Goal: Task Accomplishment & Management: Manage account settings

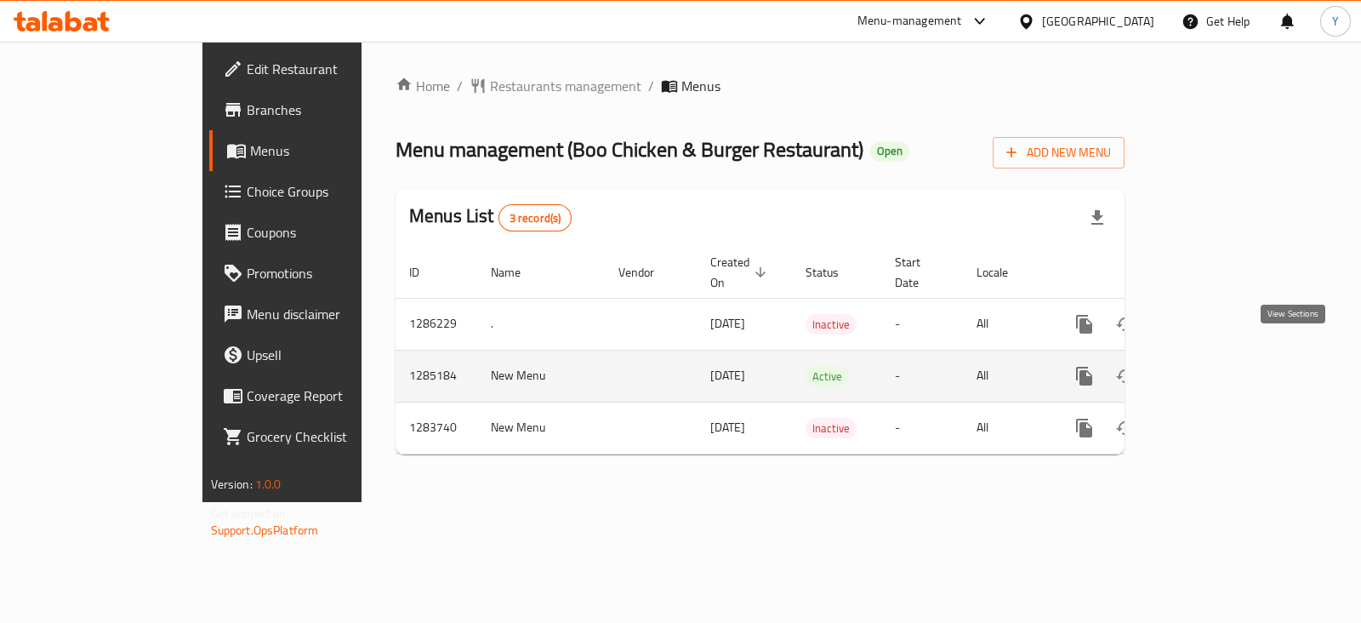
click at [1218, 366] on icon "enhanced table" at bounding box center [1207, 376] width 20 height 20
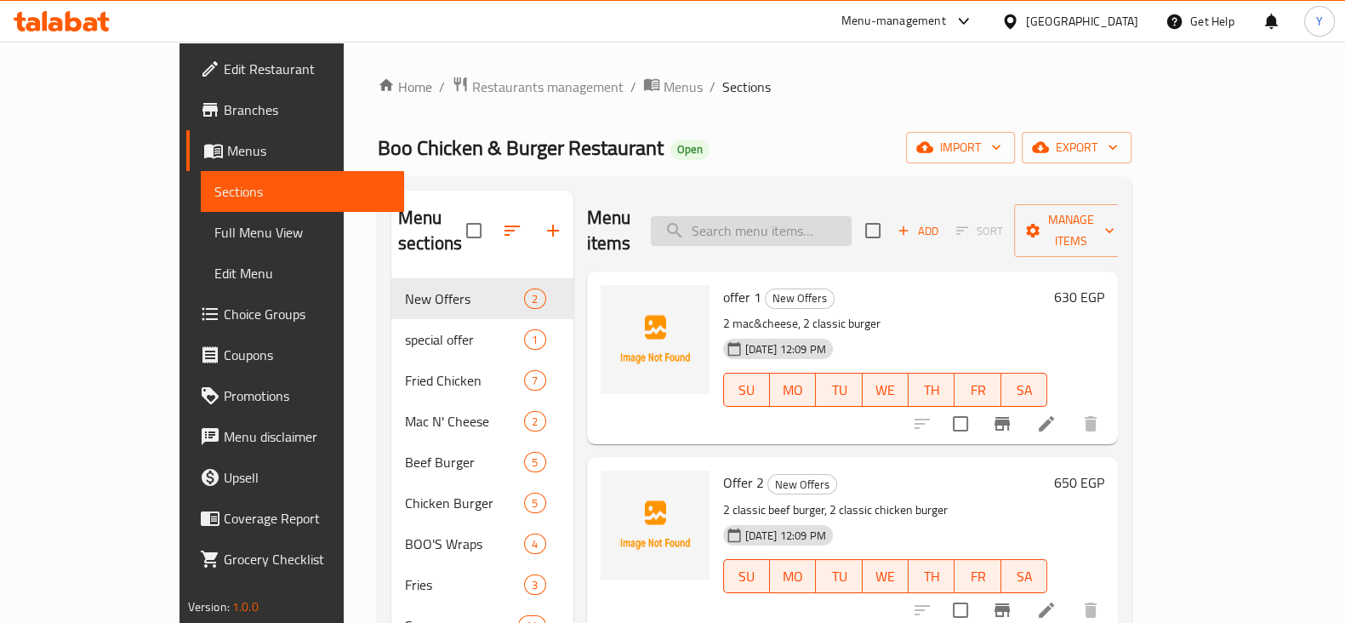
click at [796, 219] on input "search" at bounding box center [751, 231] width 201 height 30
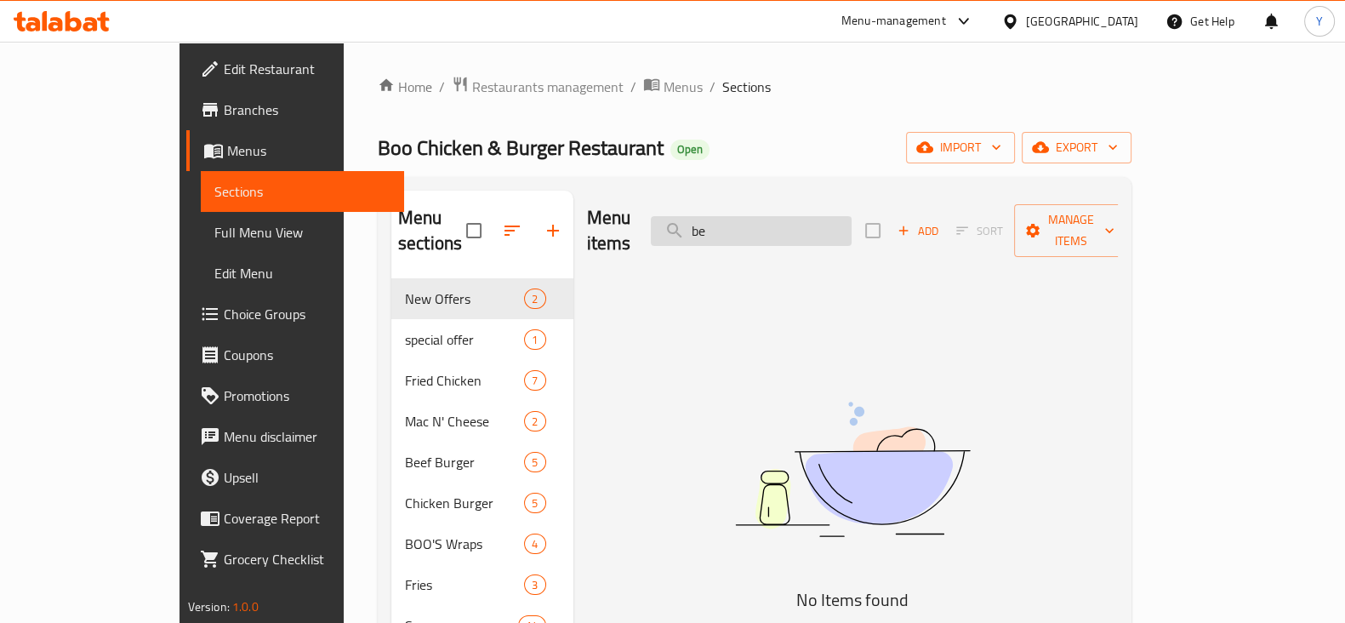
type input "b"
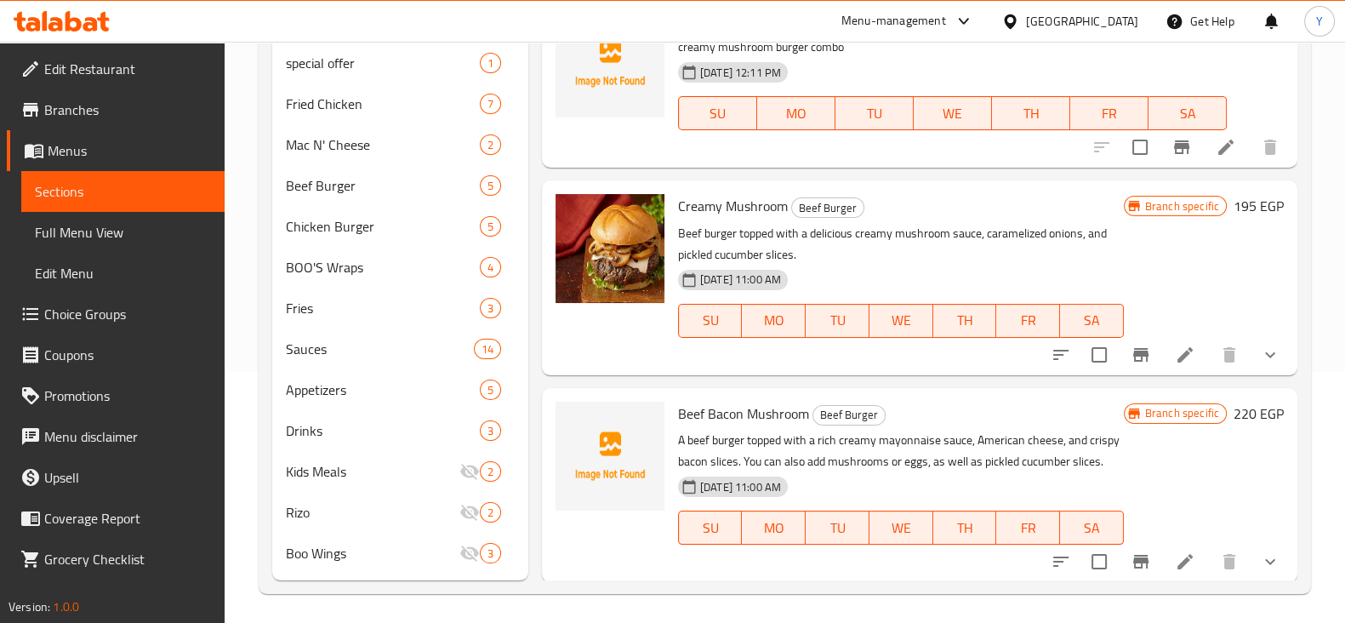
scroll to position [255, 0]
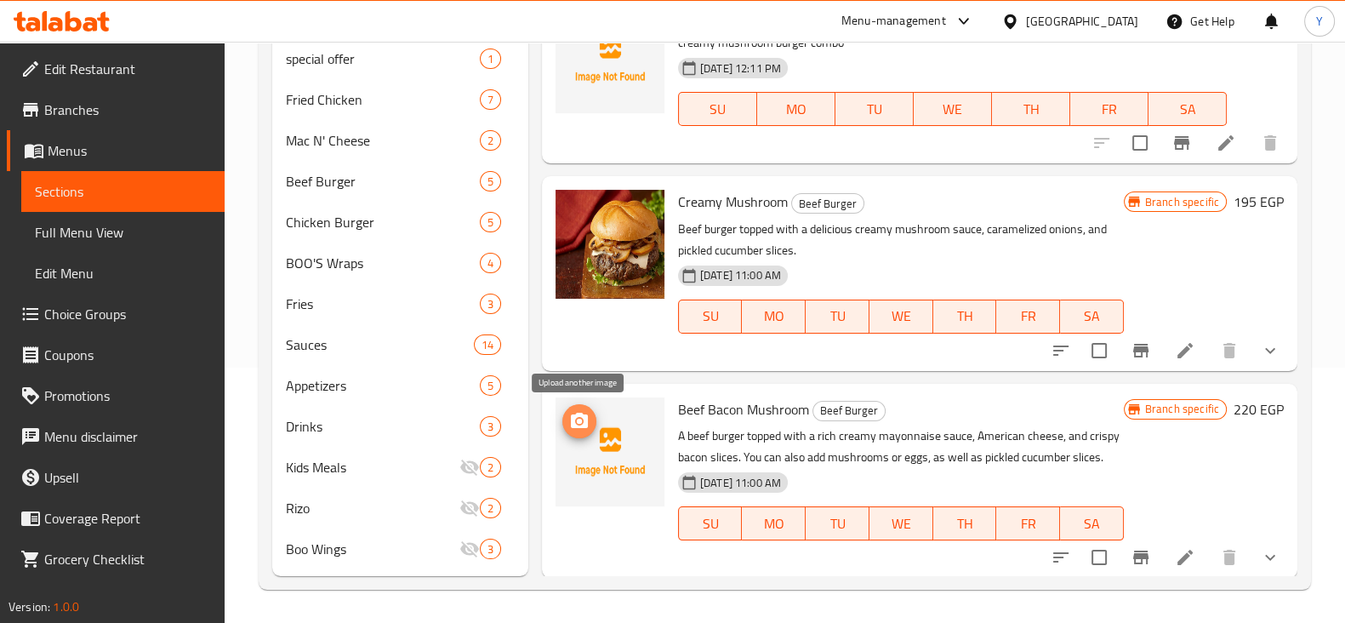
click at [588, 421] on icon "upload picture" at bounding box center [579, 421] width 20 height 20
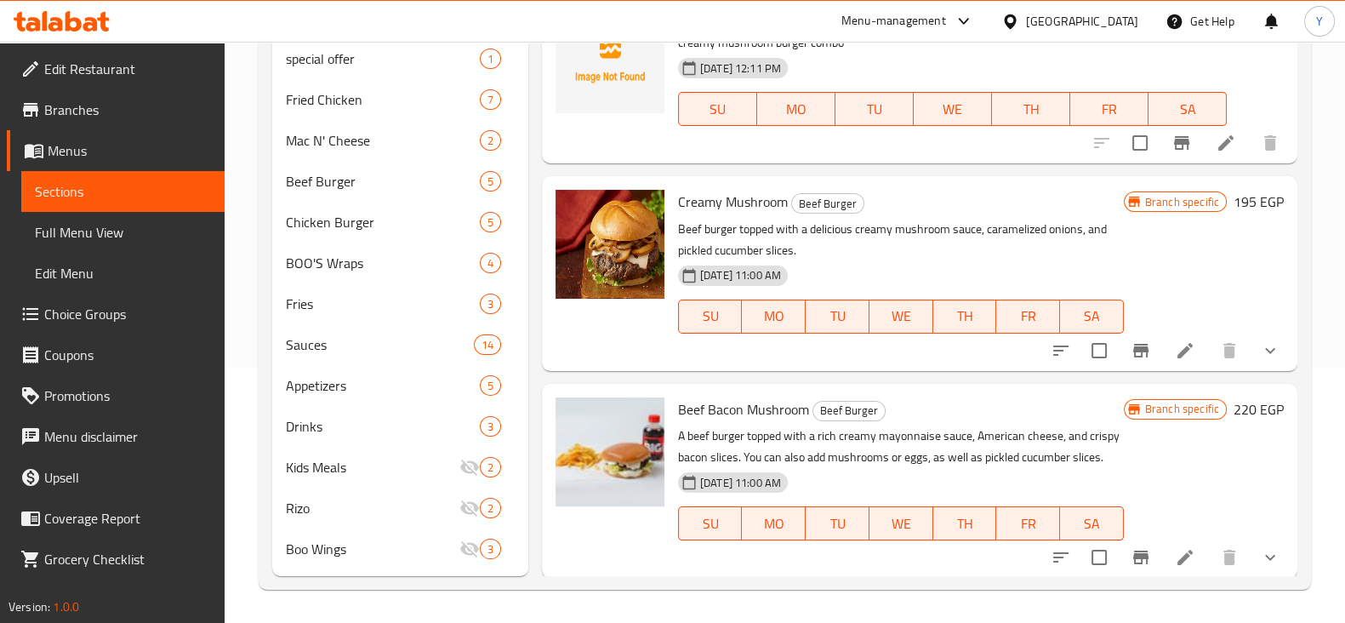
scroll to position [0, 0]
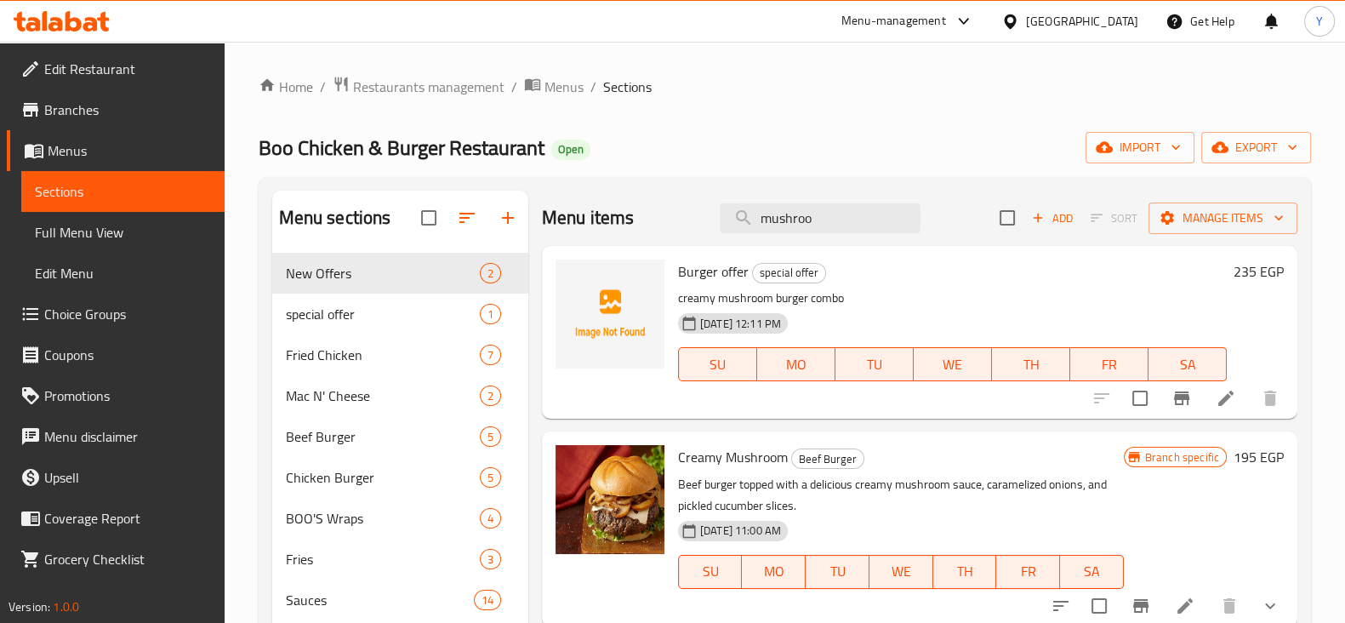
drag, startPoint x: 830, startPoint y: 225, endPoint x: 711, endPoint y: 226, distance: 119.1
click at [711, 226] on div "Menu items mushroo Add Sort Manage items" at bounding box center [920, 218] width 756 height 55
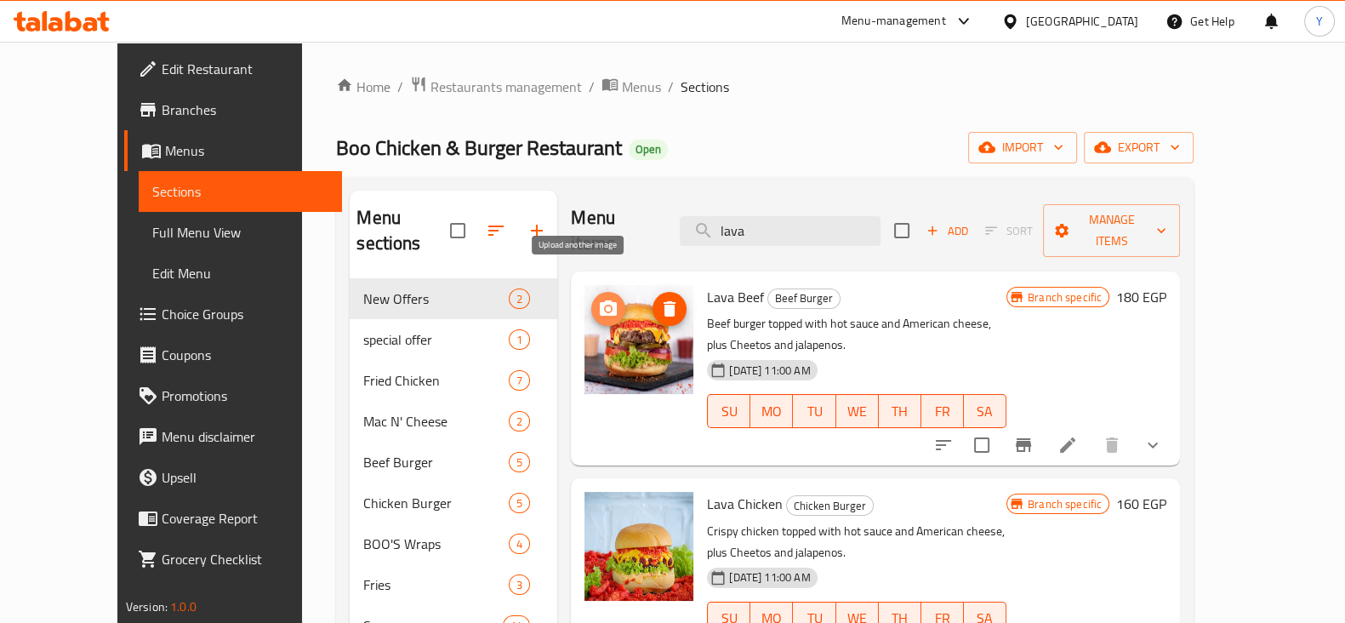
click at [600, 300] on icon "upload picture" at bounding box center [608, 307] width 17 height 15
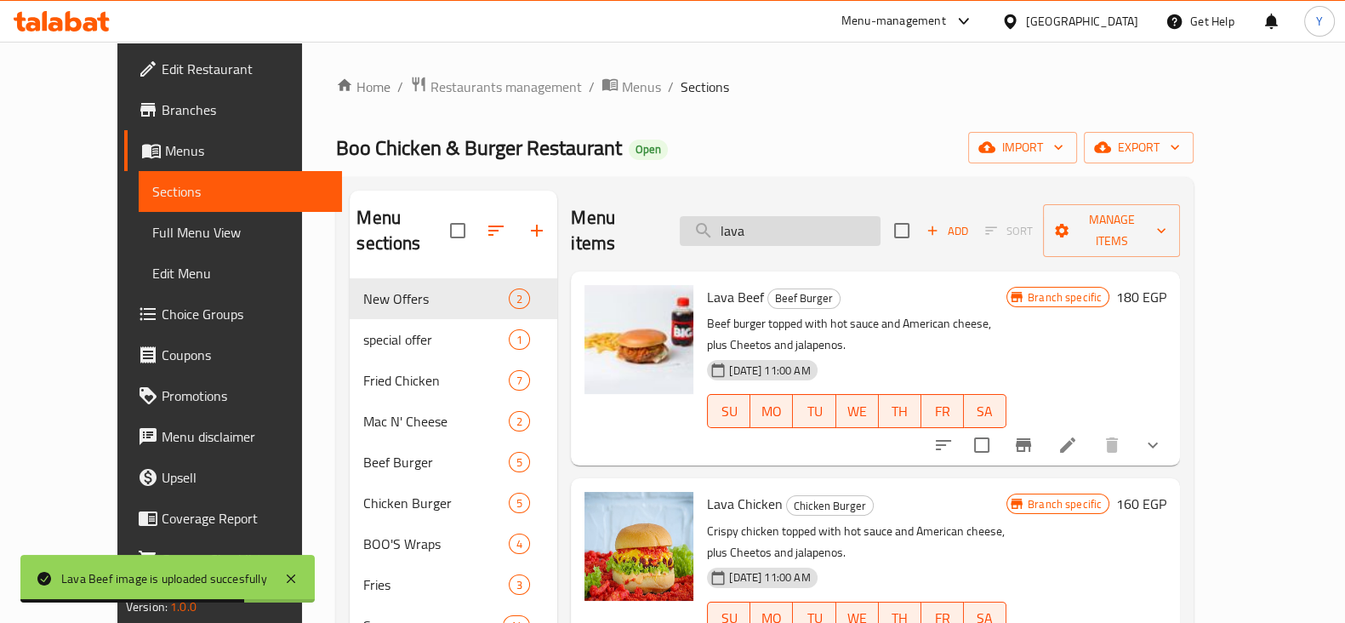
drag, startPoint x: 817, startPoint y: 217, endPoint x: 745, endPoint y: 216, distance: 72.3
click at [745, 216] on input "lava" at bounding box center [780, 231] width 201 height 30
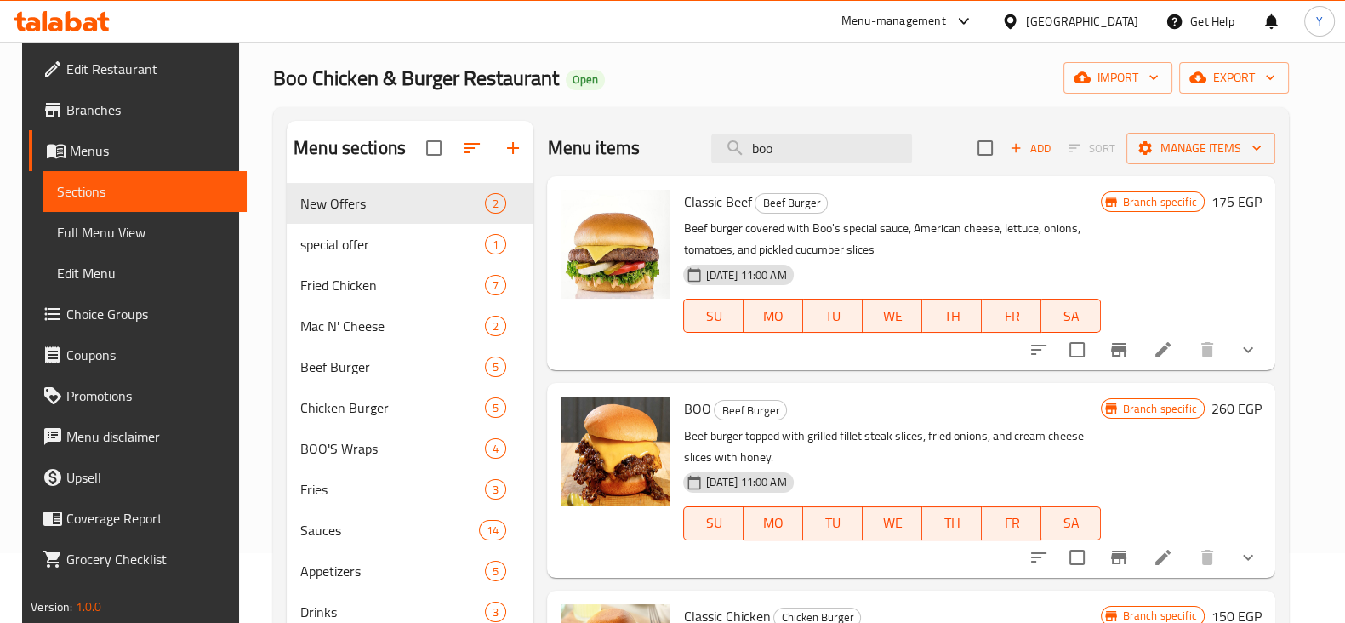
scroll to position [92, 0]
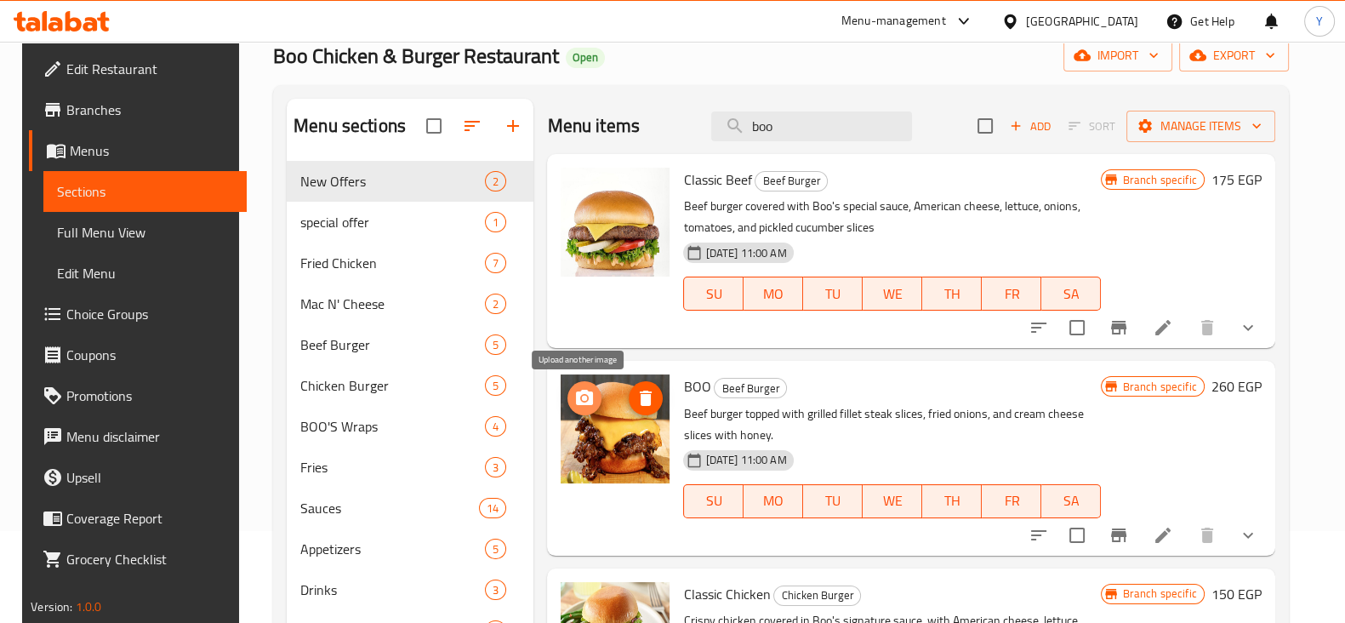
click at [582, 401] on icon "upload picture" at bounding box center [584, 398] width 20 height 20
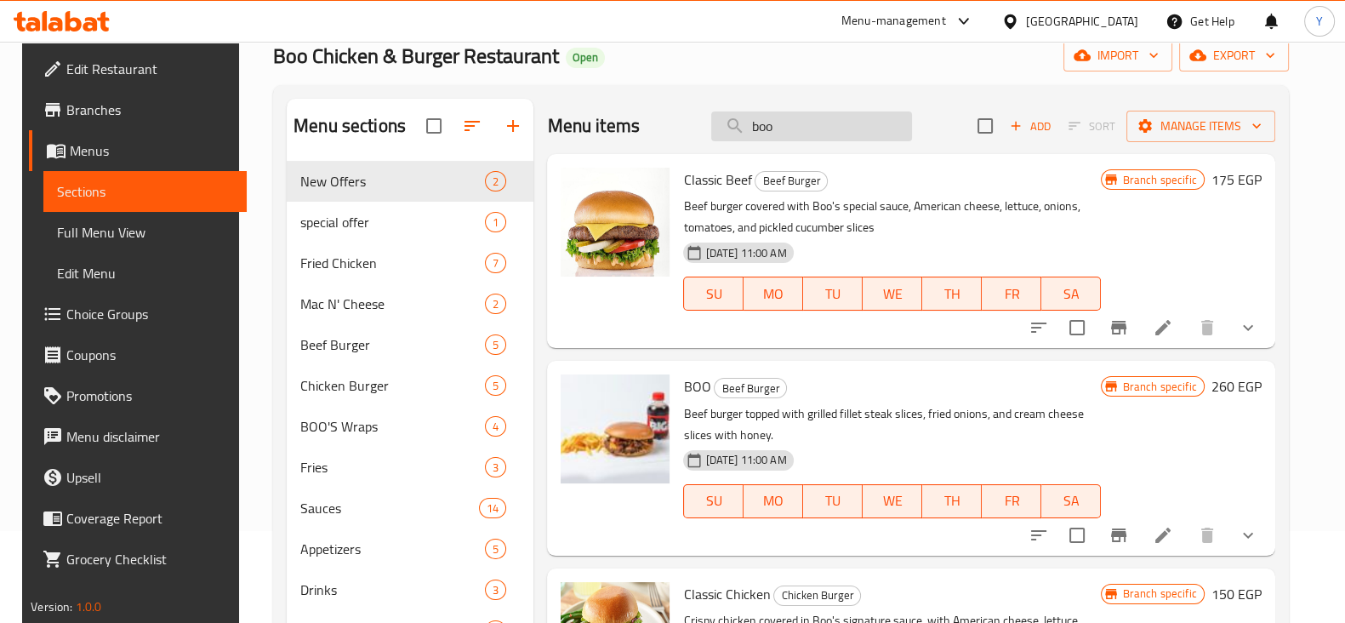
drag, startPoint x: 778, startPoint y: 123, endPoint x: 734, endPoint y: 129, distance: 43.9
click at [734, 129] on input "boo" at bounding box center [811, 126] width 201 height 30
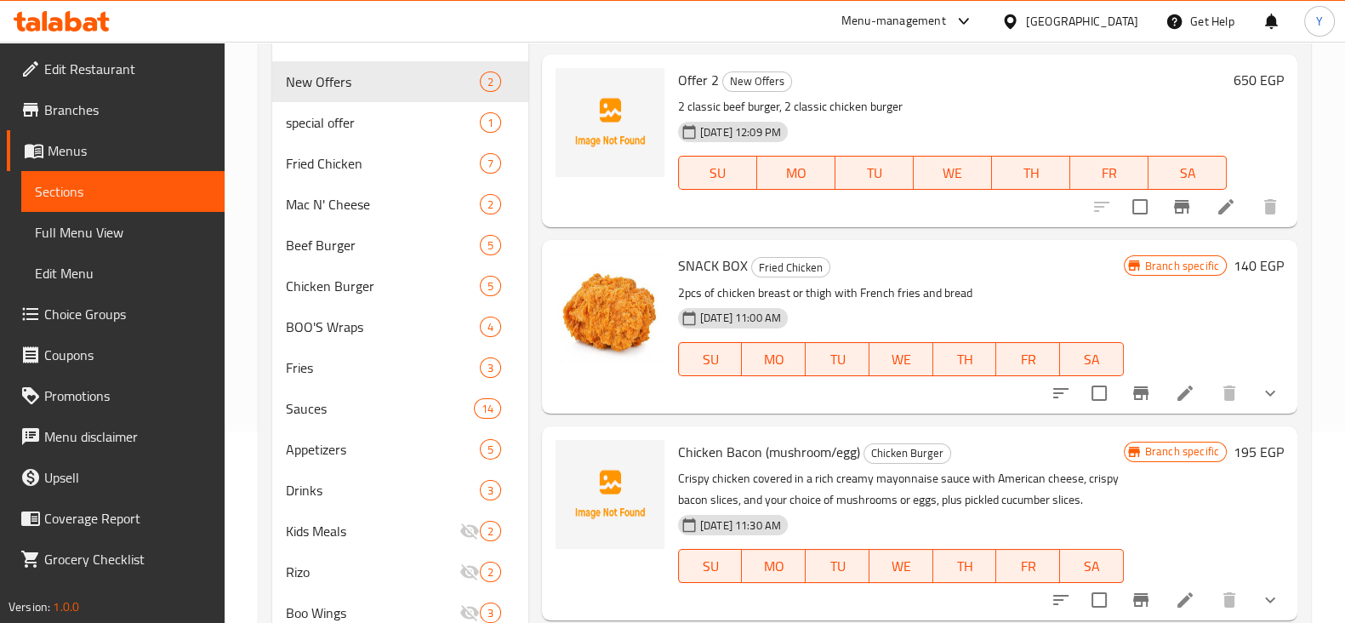
scroll to position [255, 0]
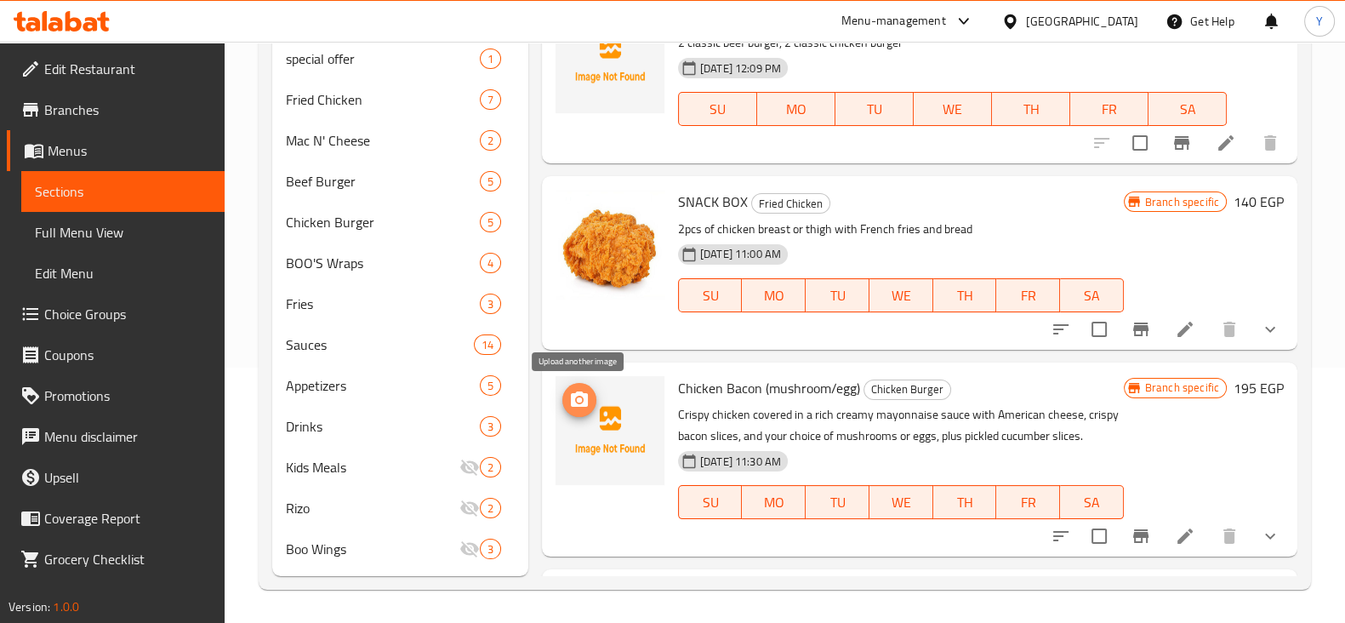
click at [569, 390] on icon "upload picture" at bounding box center [579, 400] width 20 height 20
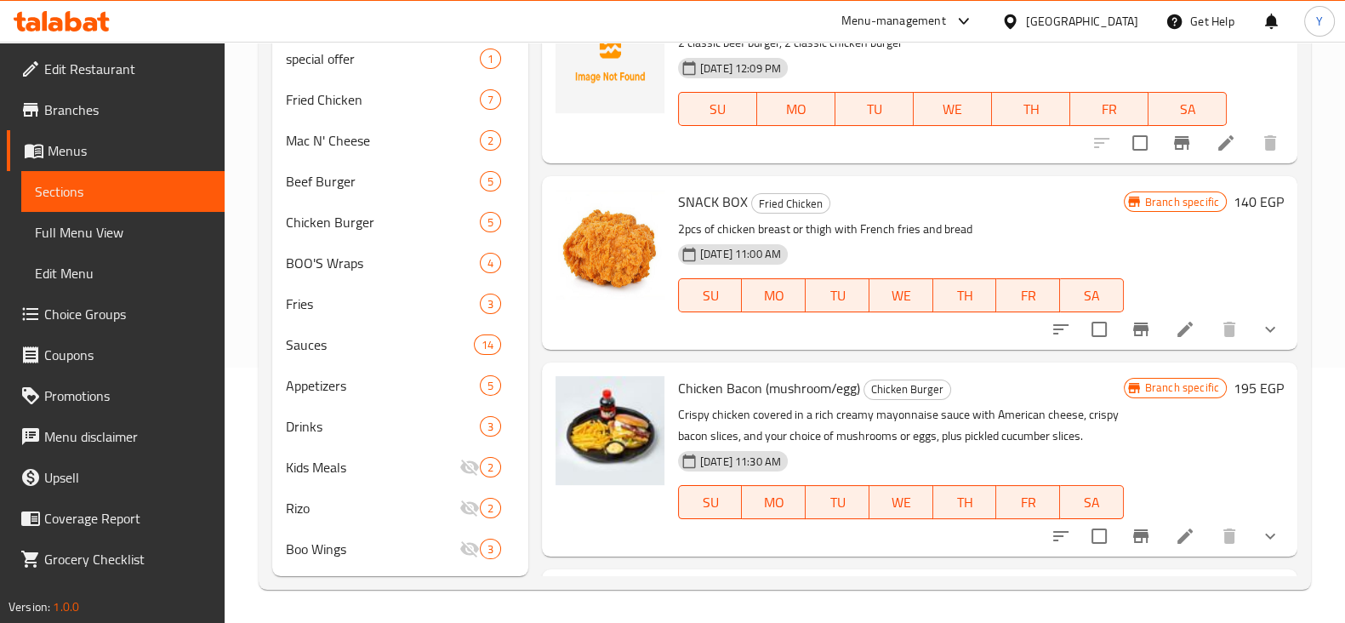
scroll to position [0, 0]
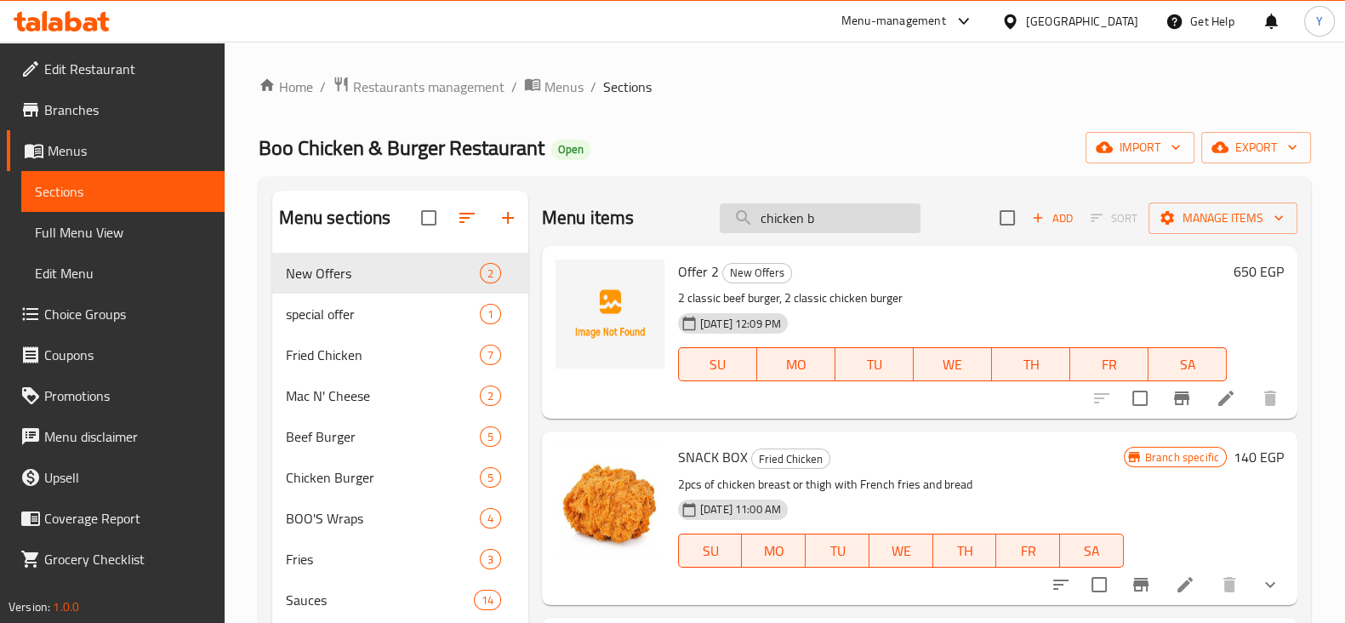
click at [838, 229] on input "chicken b" at bounding box center [820, 218] width 201 height 30
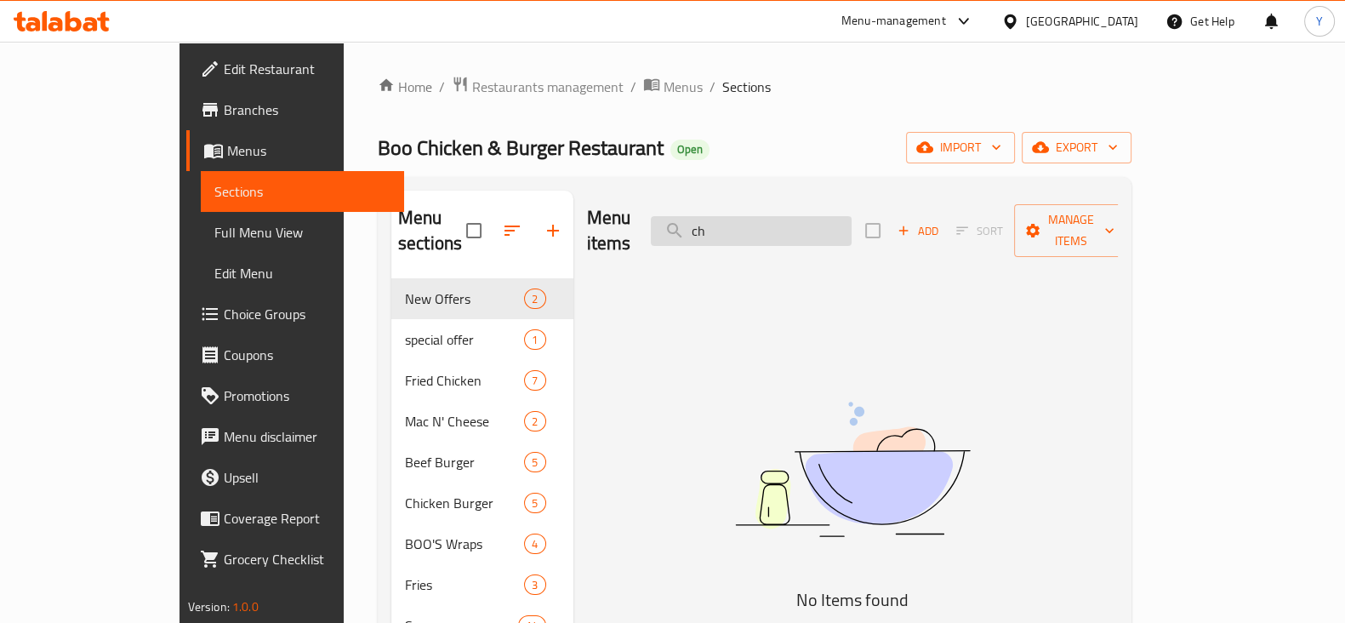
type input "c"
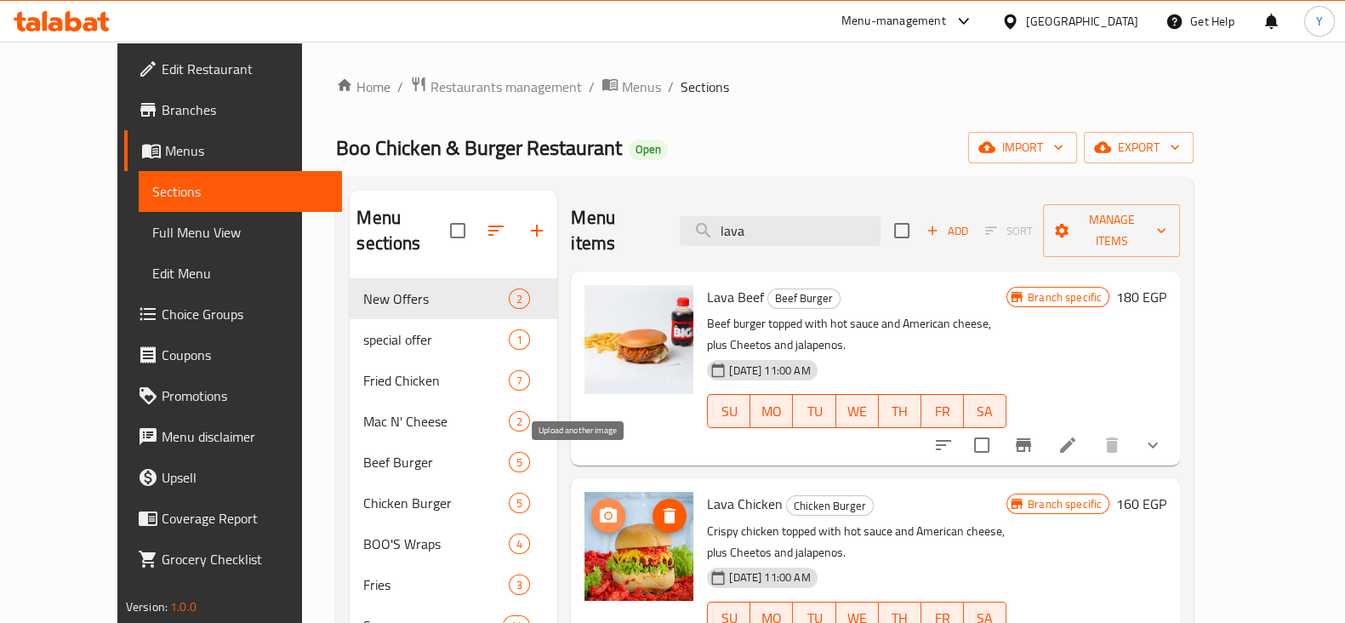
click at [600, 507] on icon "upload picture" at bounding box center [608, 514] width 17 height 15
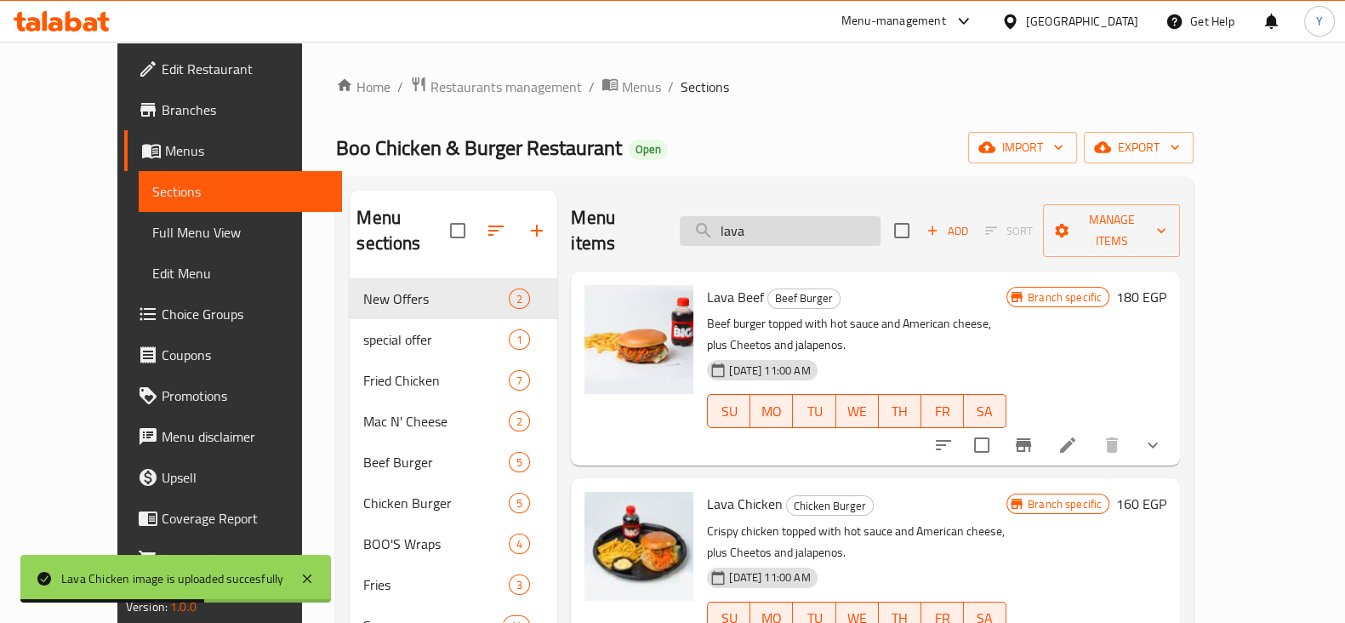
drag, startPoint x: 801, startPoint y: 216, endPoint x: 735, endPoint y: 227, distance: 66.4
click at [735, 227] on input "lava" at bounding box center [780, 231] width 201 height 30
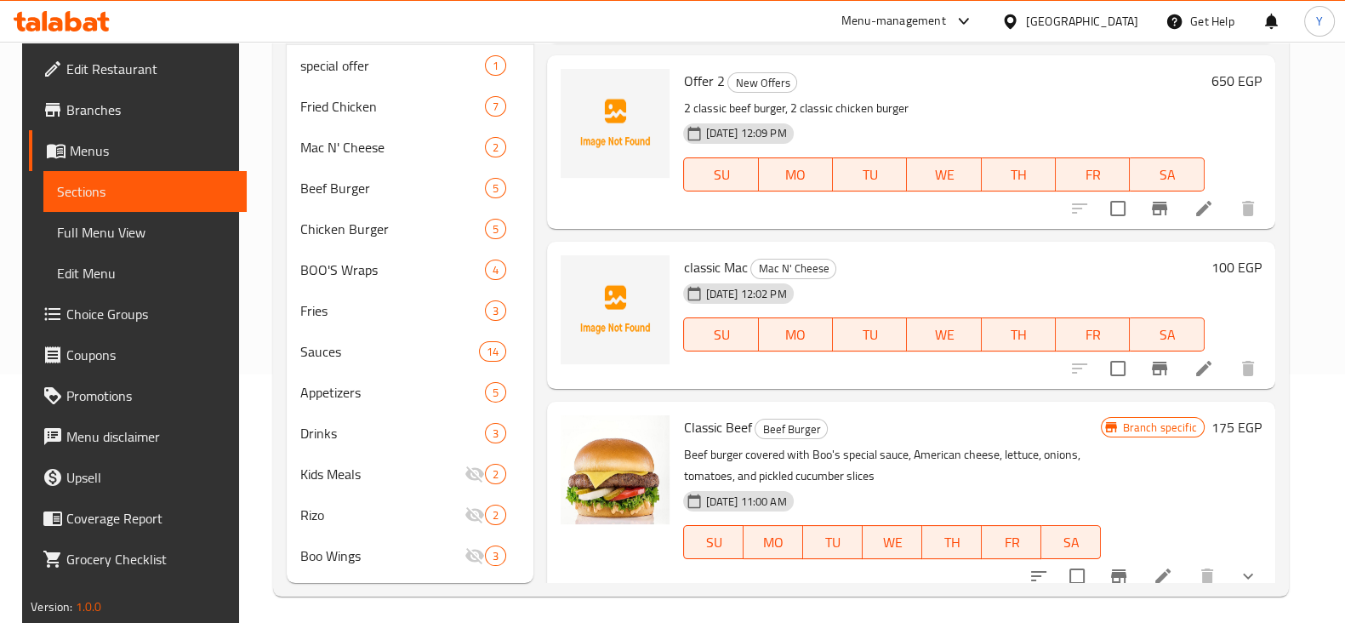
scroll to position [129, 0]
click at [576, 431] on icon "upload picture" at bounding box center [584, 436] width 17 height 15
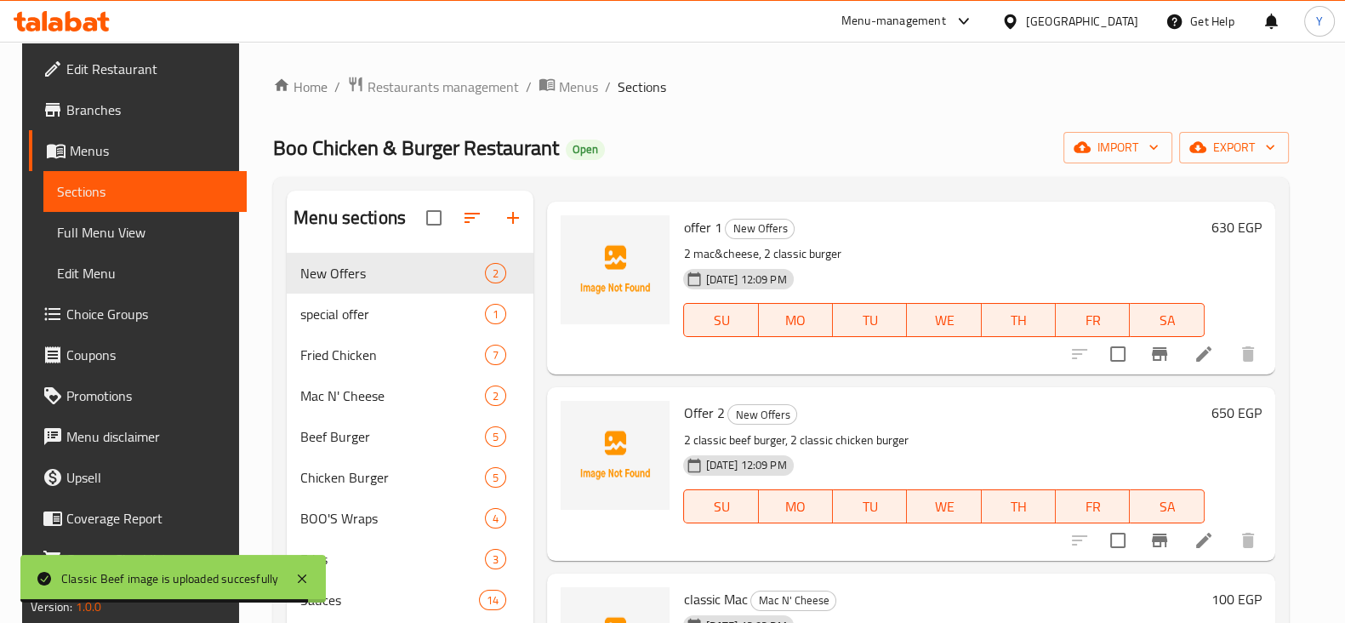
scroll to position [0, 0]
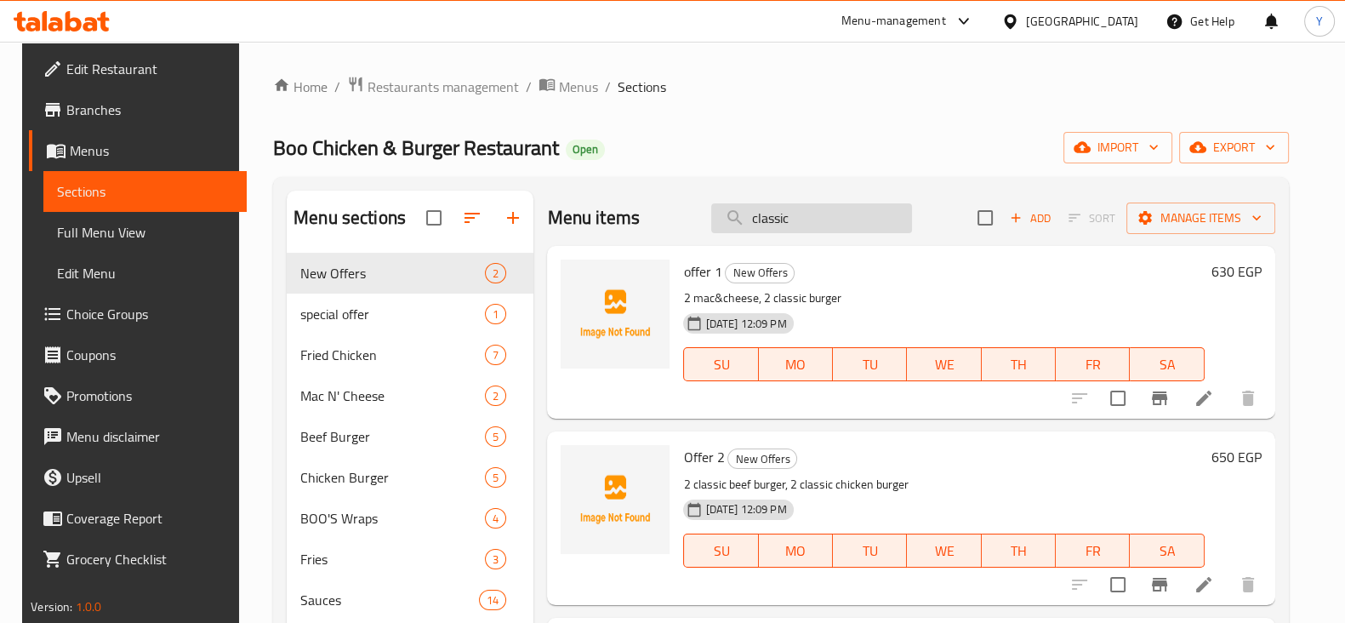
click at [804, 220] on input "classic" at bounding box center [811, 218] width 201 height 30
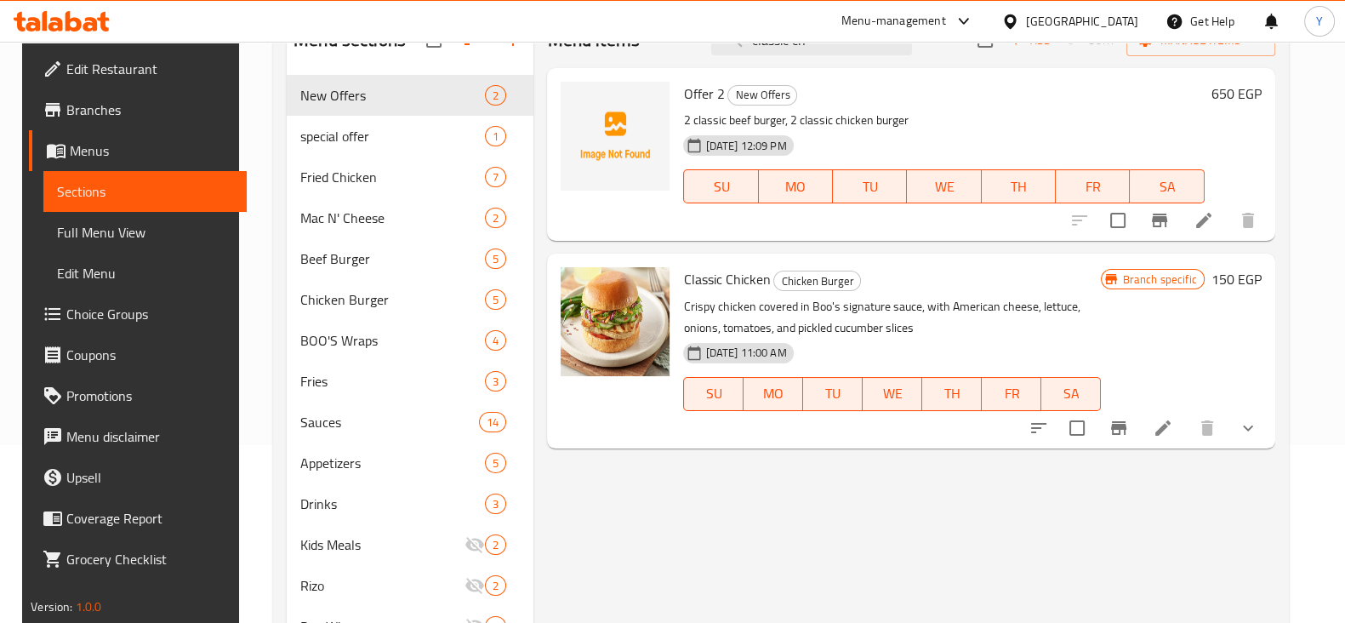
scroll to position [199, 0]
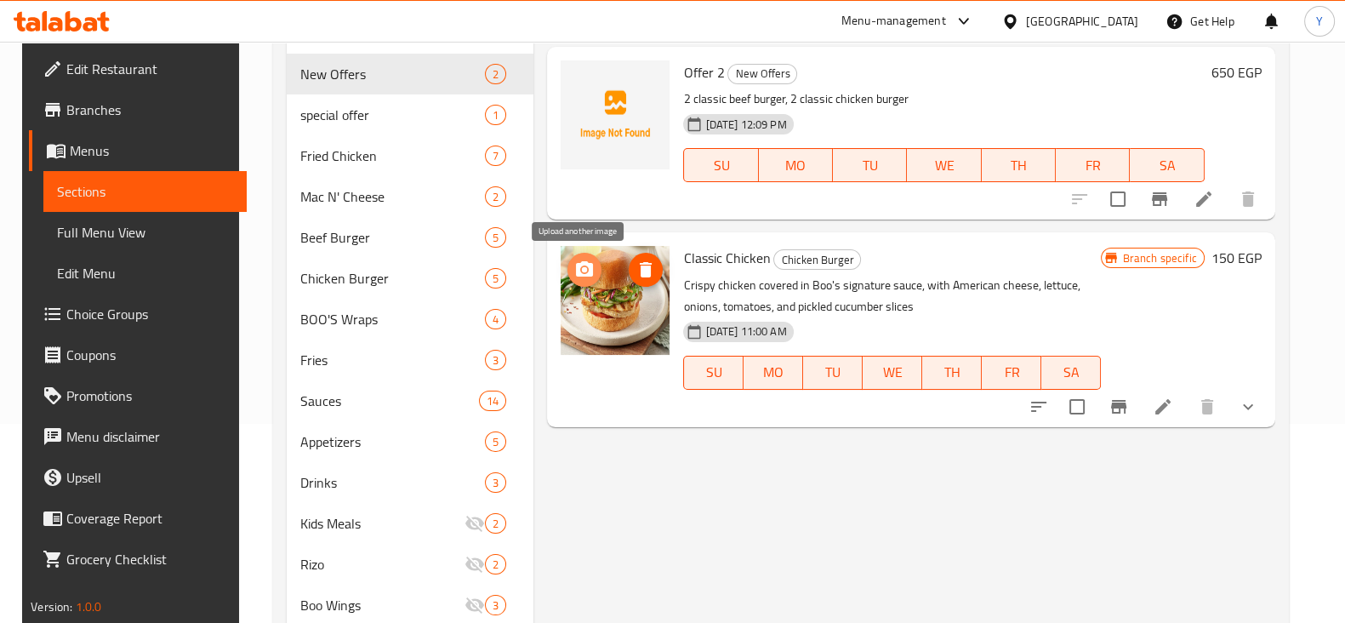
click at [576, 273] on icon "upload picture" at bounding box center [584, 268] width 17 height 15
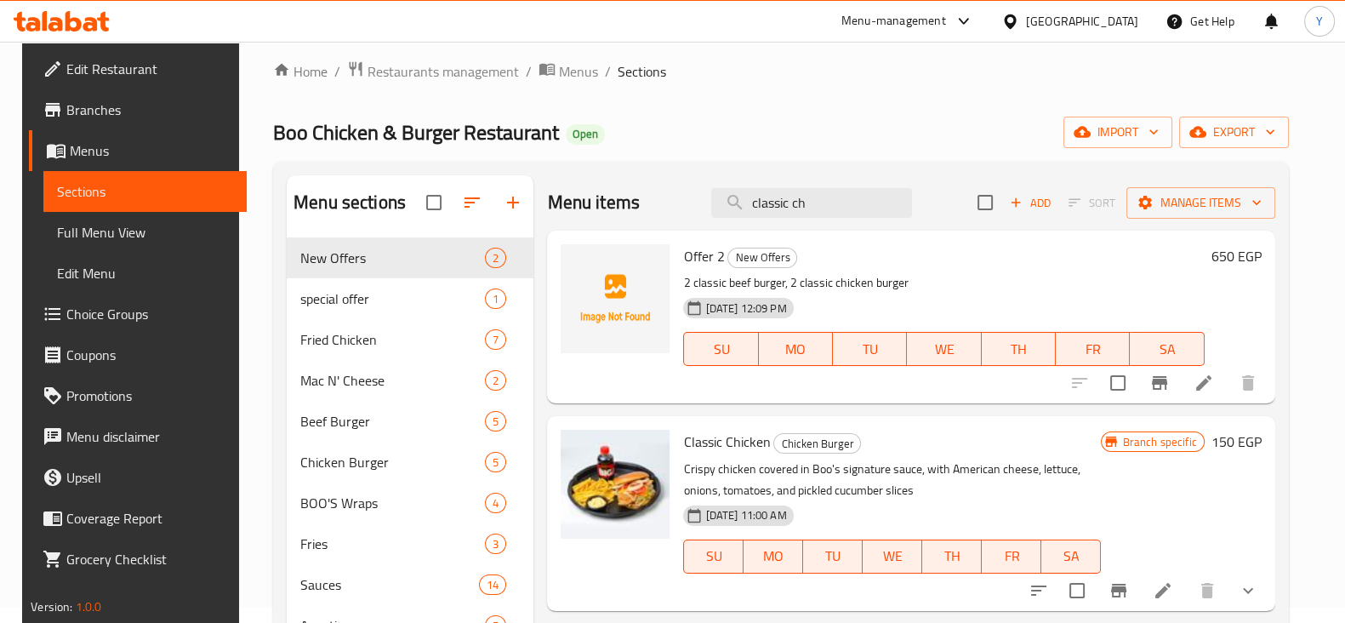
scroll to position [0, 0]
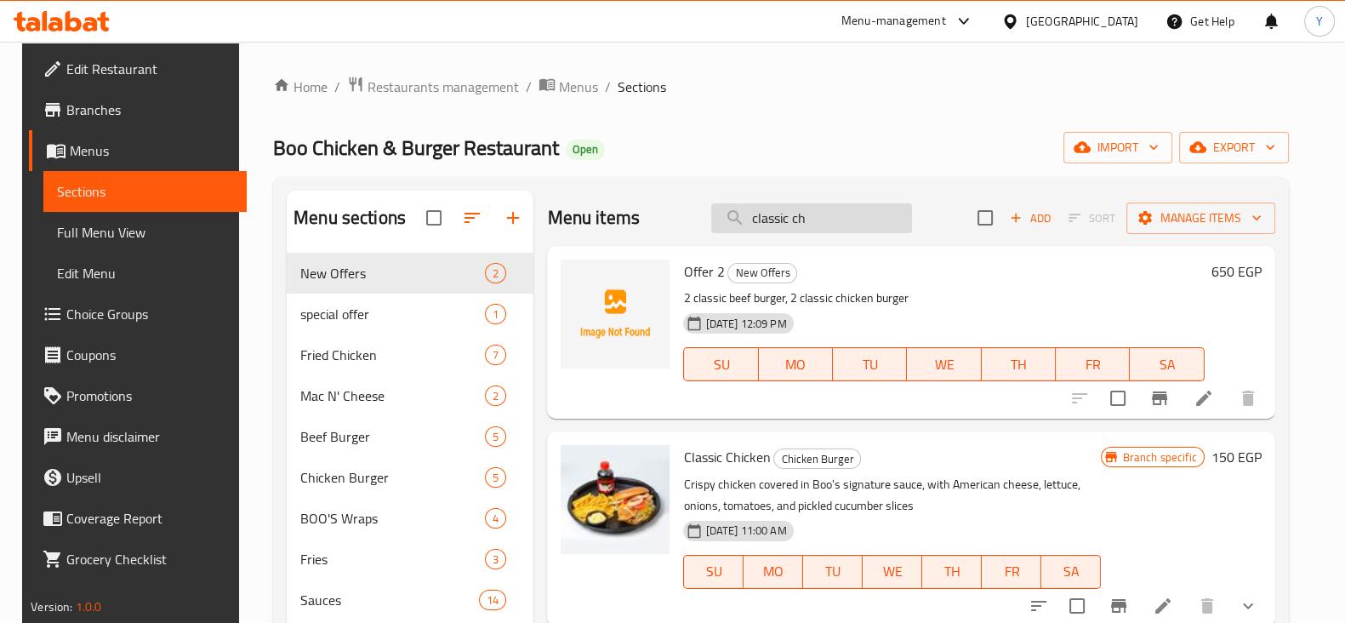
click at [881, 218] on input "classic ch" at bounding box center [811, 218] width 201 height 30
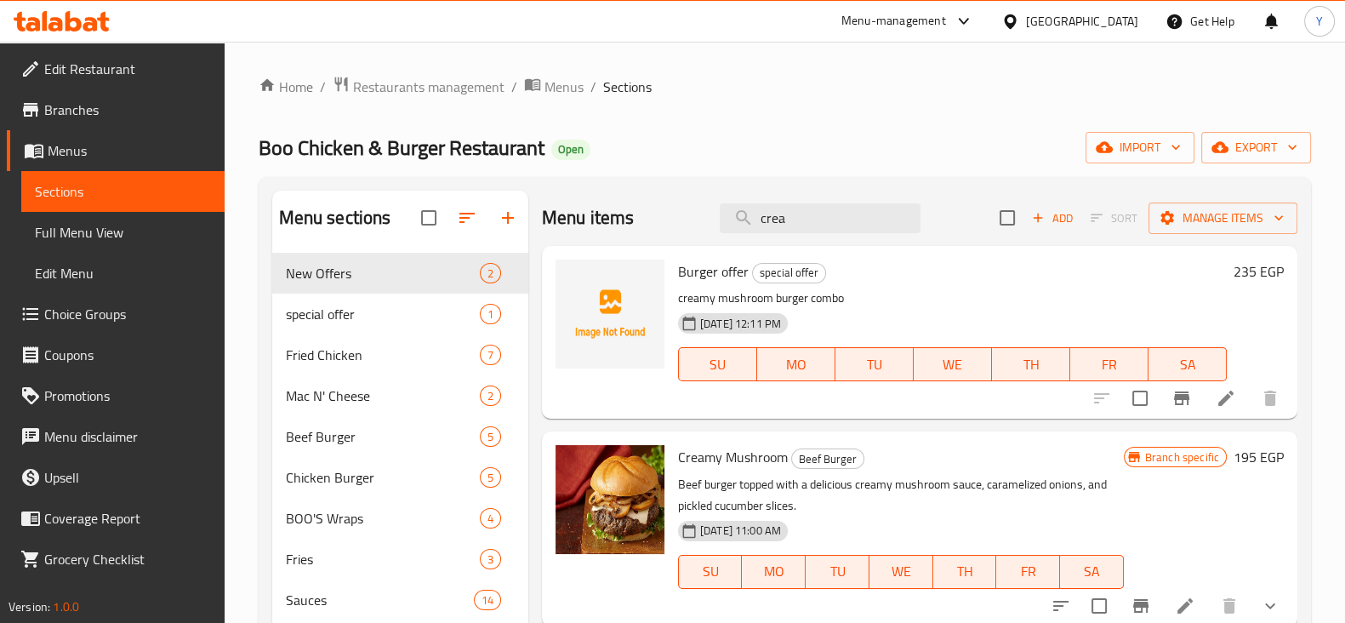
drag, startPoint x: 1360, startPoint y: 283, endPoint x: 1233, endPoint y: 73, distance: 245.5
click at [1233, 73] on div "Home / Restaurants management / Menus / Sections Boo Chicken & Burger Restauran…" at bounding box center [785, 460] width 1121 height 837
drag, startPoint x: 1356, startPoint y: 73, endPoint x: 1276, endPoint y: 72, distance: 80.0
click at [1276, 72] on div "Home / Restaurants management / Menus / Sections Boo Chicken & Burger Restauran…" at bounding box center [785, 460] width 1121 height 837
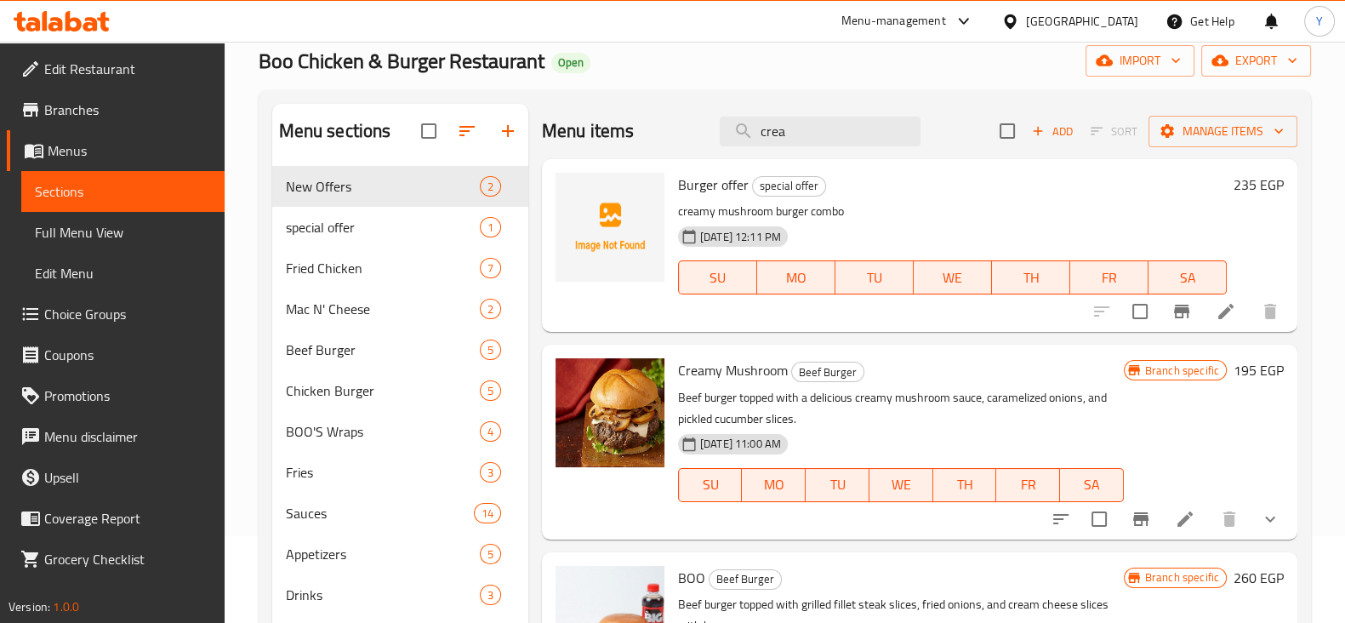
scroll to position [106, 0]
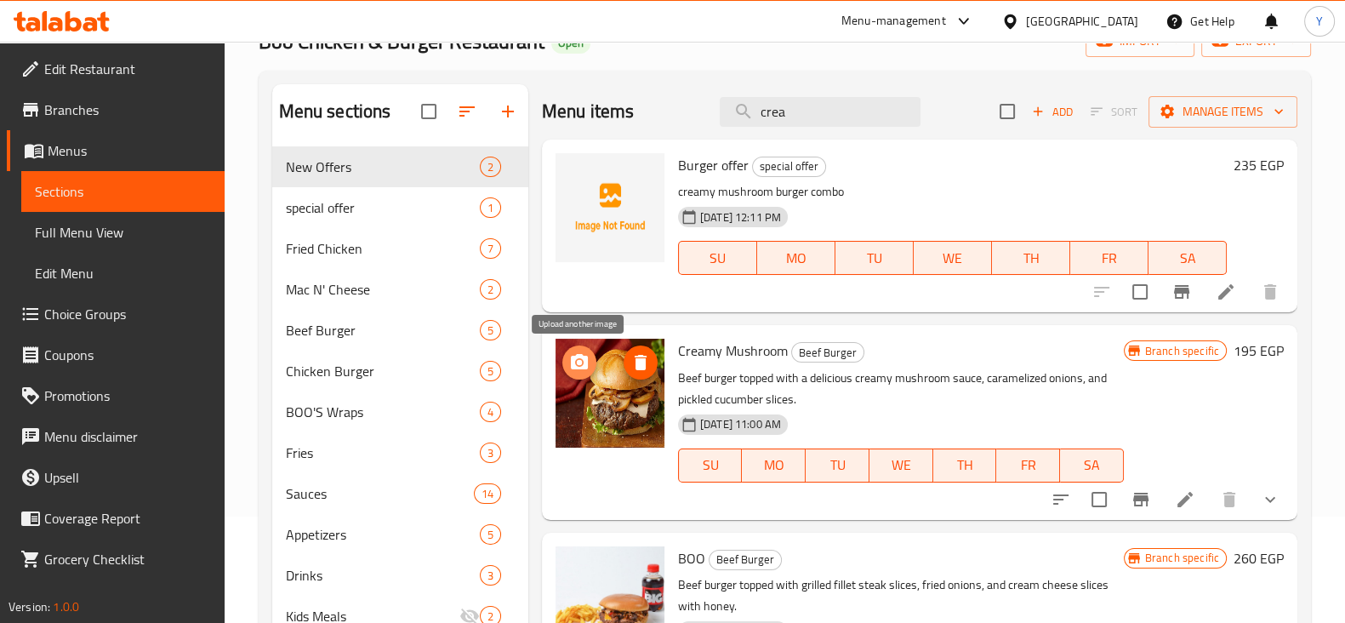
click at [583, 366] on icon "upload picture" at bounding box center [579, 361] width 17 height 15
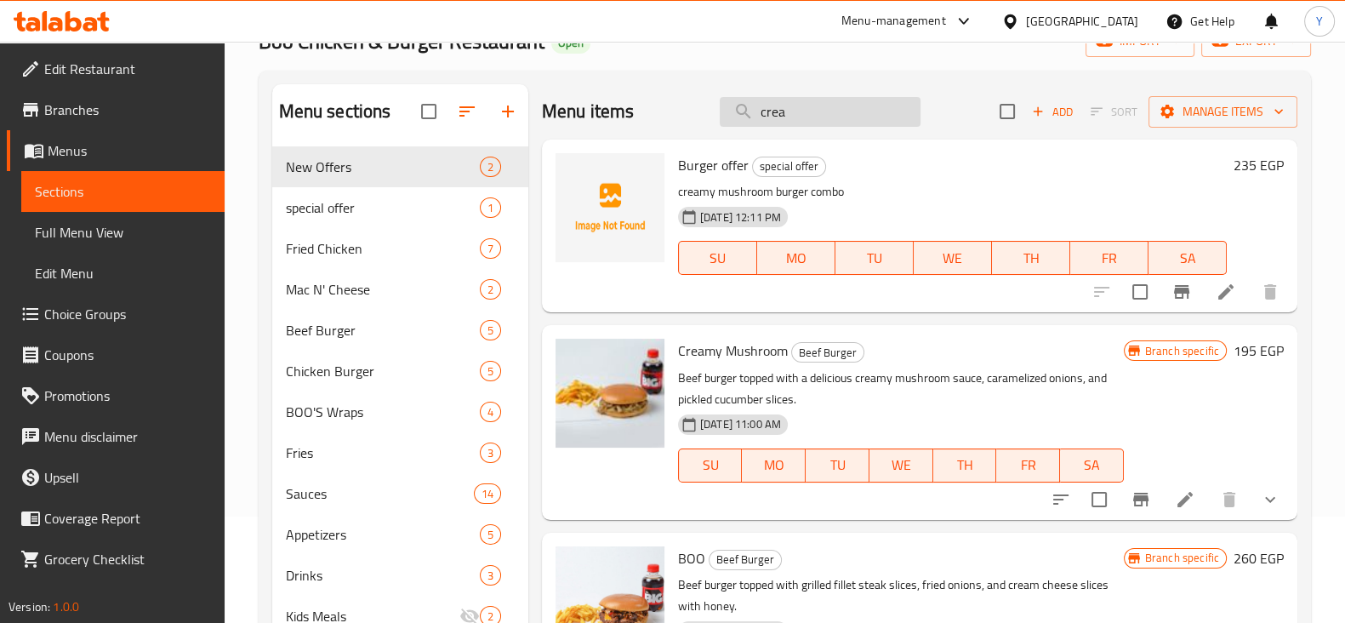
click at [816, 109] on input "crea" at bounding box center [820, 112] width 201 height 30
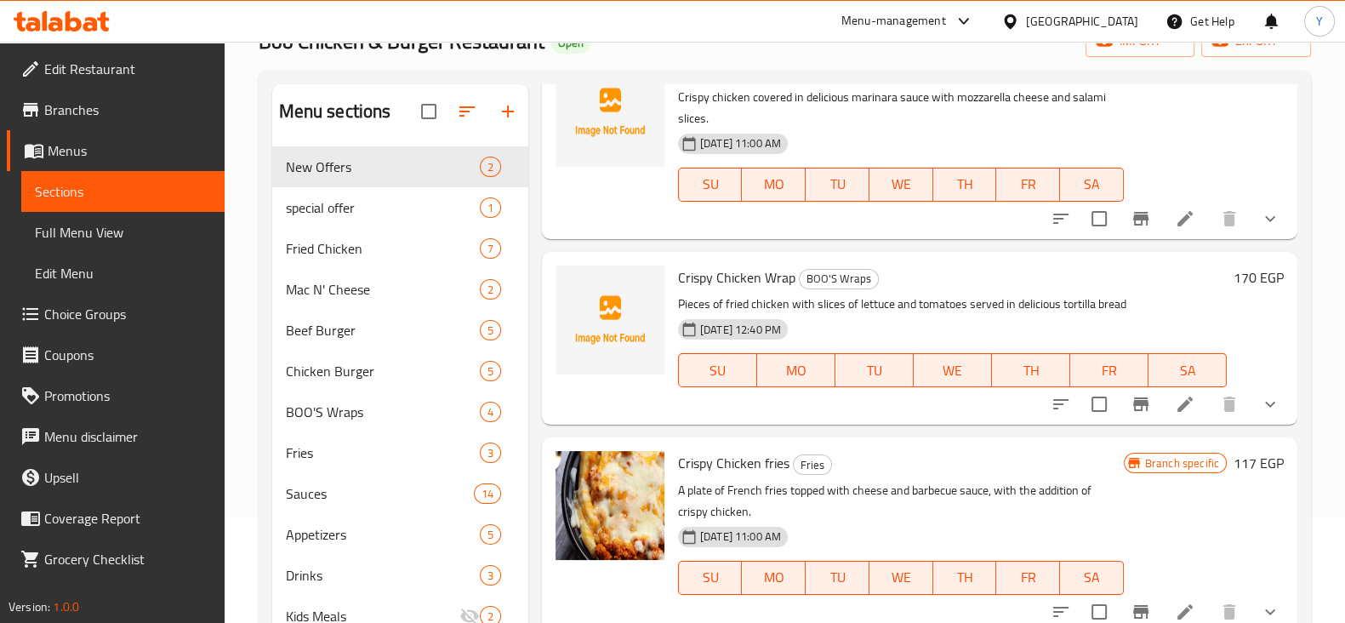
scroll to position [1095, 0]
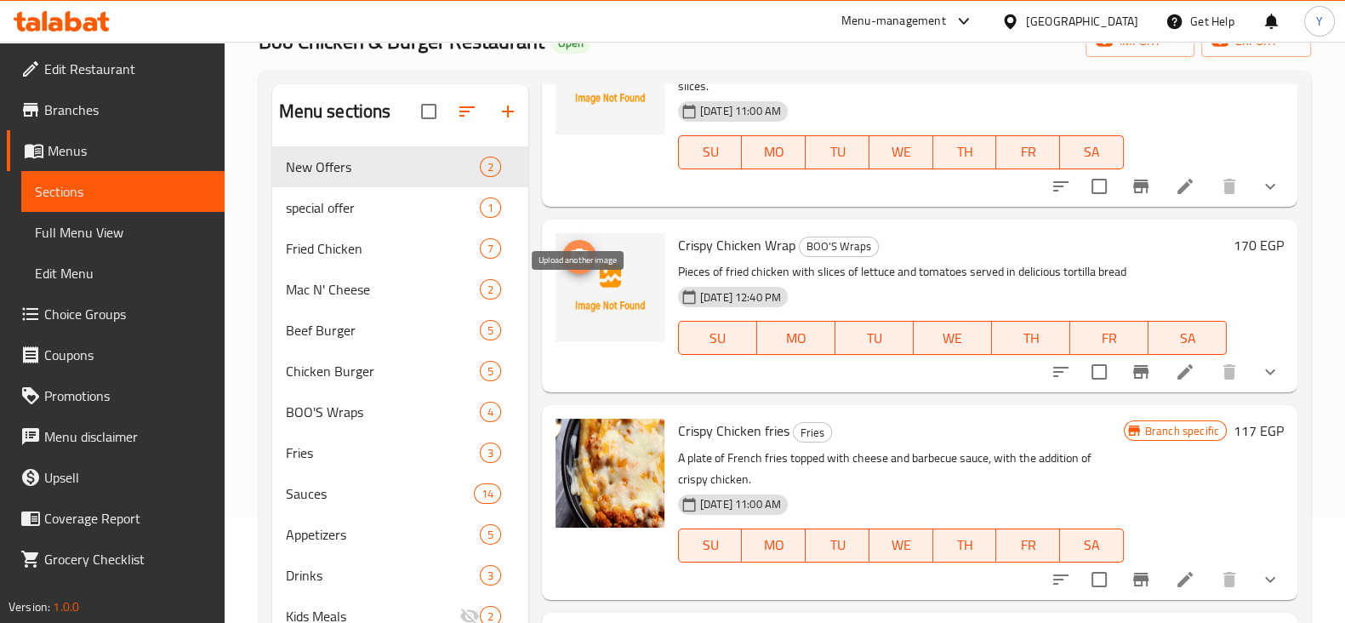
click at [585, 264] on icon "upload picture" at bounding box center [579, 255] width 17 height 15
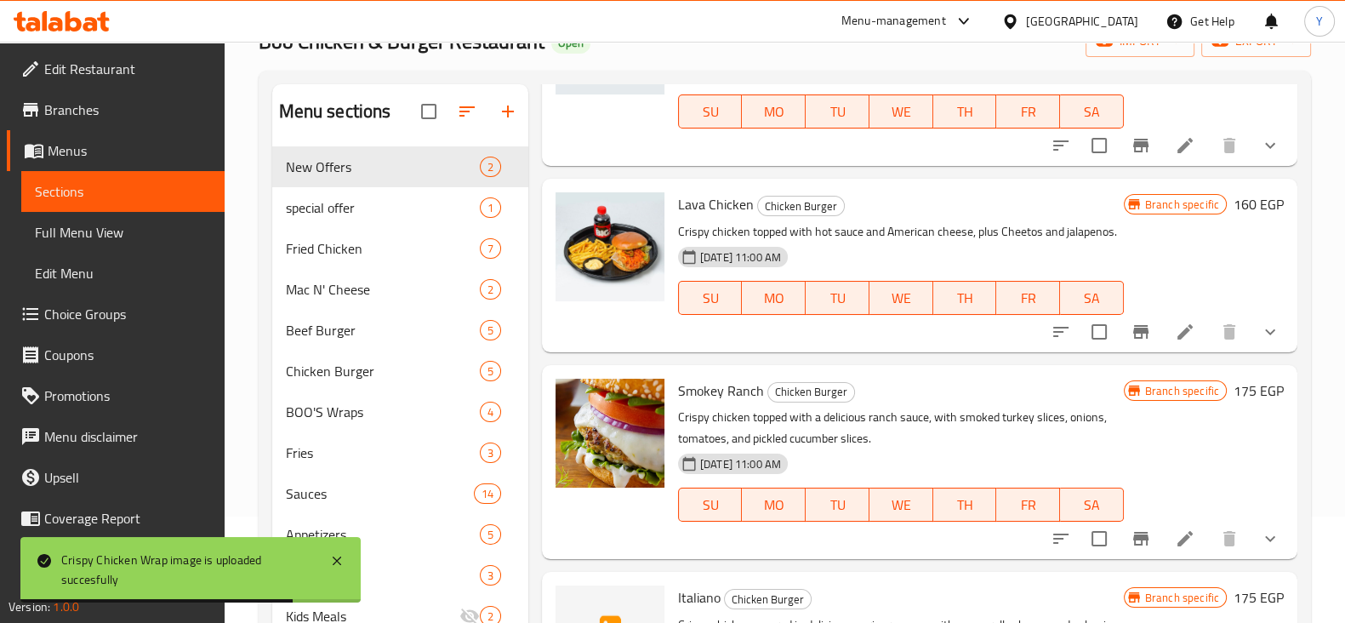
scroll to position [0, 0]
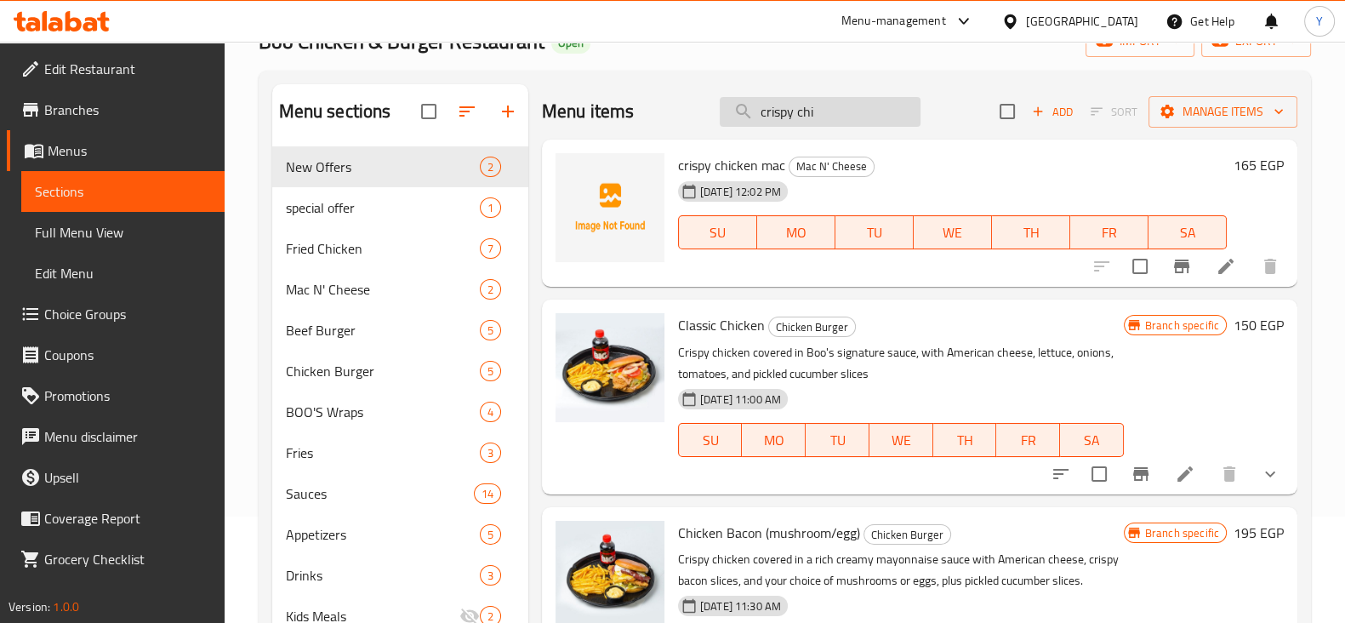
click at [822, 109] on input "crispy chi" at bounding box center [820, 112] width 201 height 30
drag, startPoint x: 822, startPoint y: 110, endPoint x: 688, endPoint y: 130, distance: 135.1
click at [688, 130] on div "Menu items crispy chi Add Sort Manage items" at bounding box center [920, 111] width 756 height 55
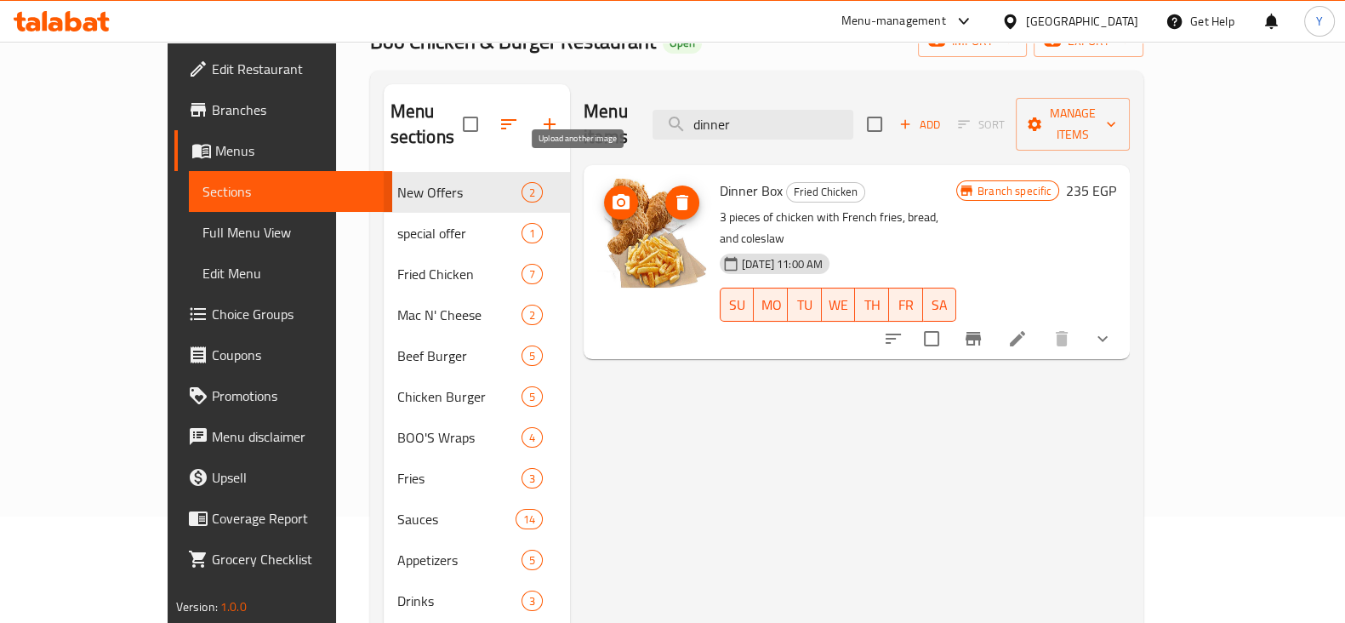
type input "dinner"
click at [611, 192] on icon "upload picture" at bounding box center [621, 202] width 20 height 20
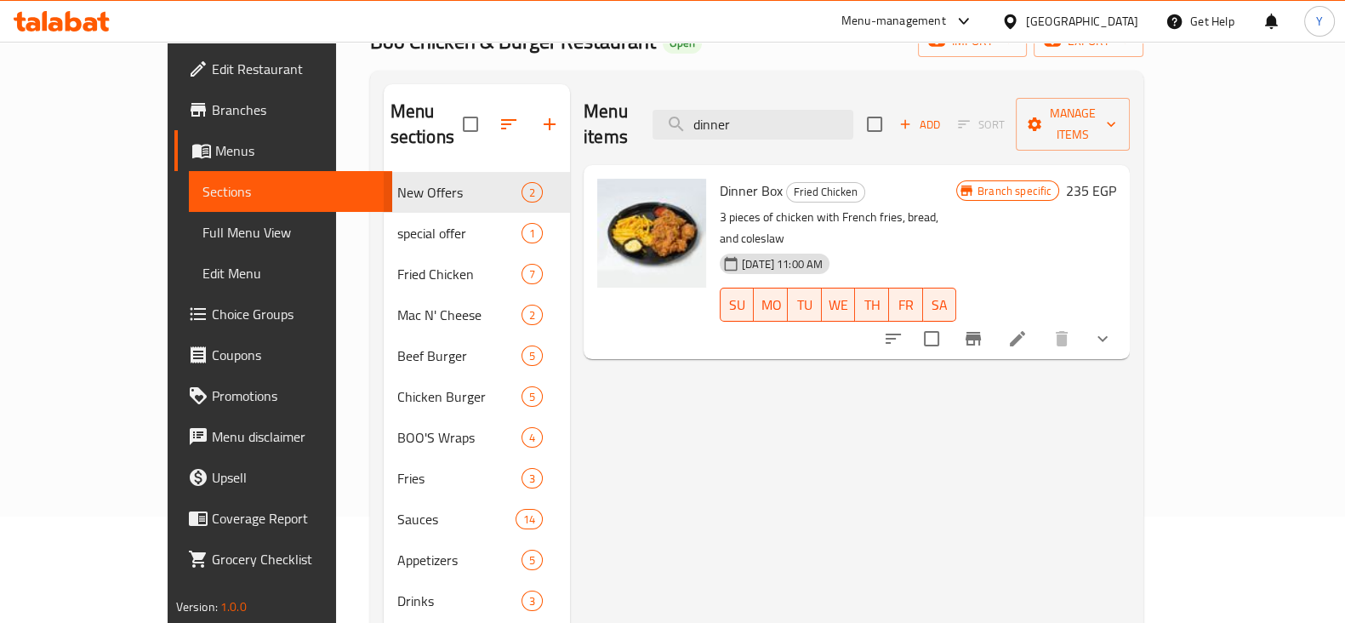
drag, startPoint x: 853, startPoint y: 118, endPoint x: 692, endPoint y: 115, distance: 161.7
click at [692, 115] on div "Menu items dinner Add Sort Manage items" at bounding box center [857, 124] width 546 height 81
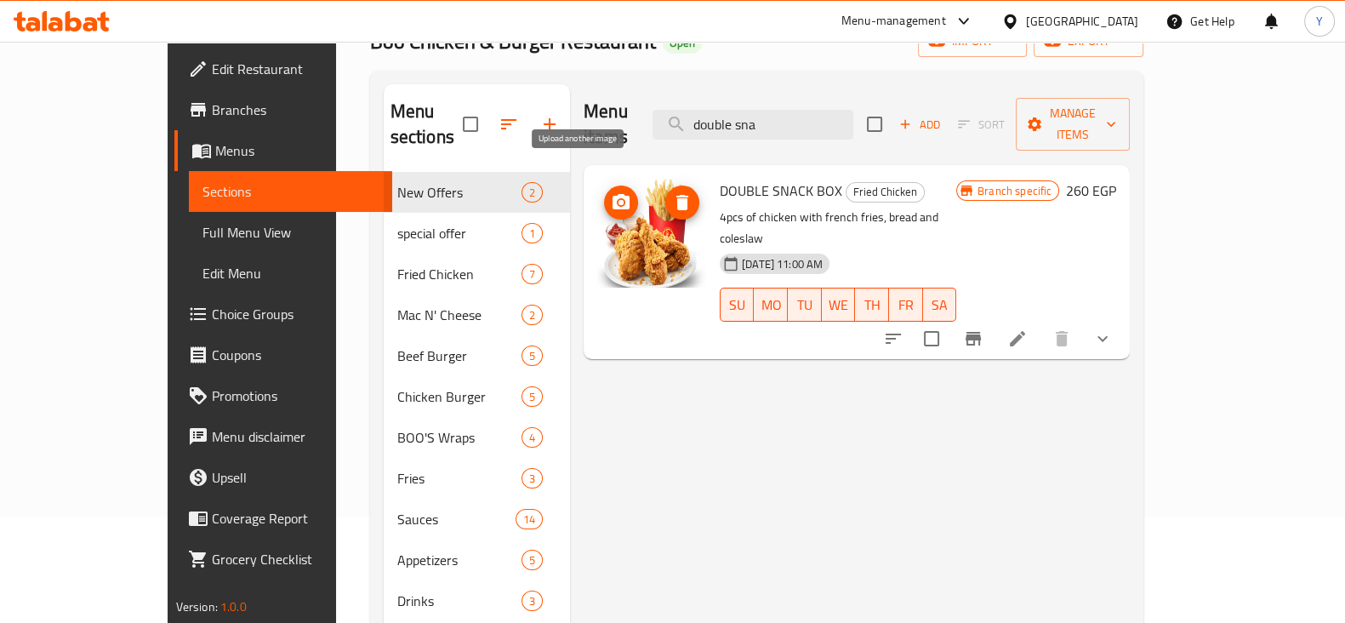
type input "double sna"
click at [604, 192] on span "upload picture" at bounding box center [621, 202] width 34 height 20
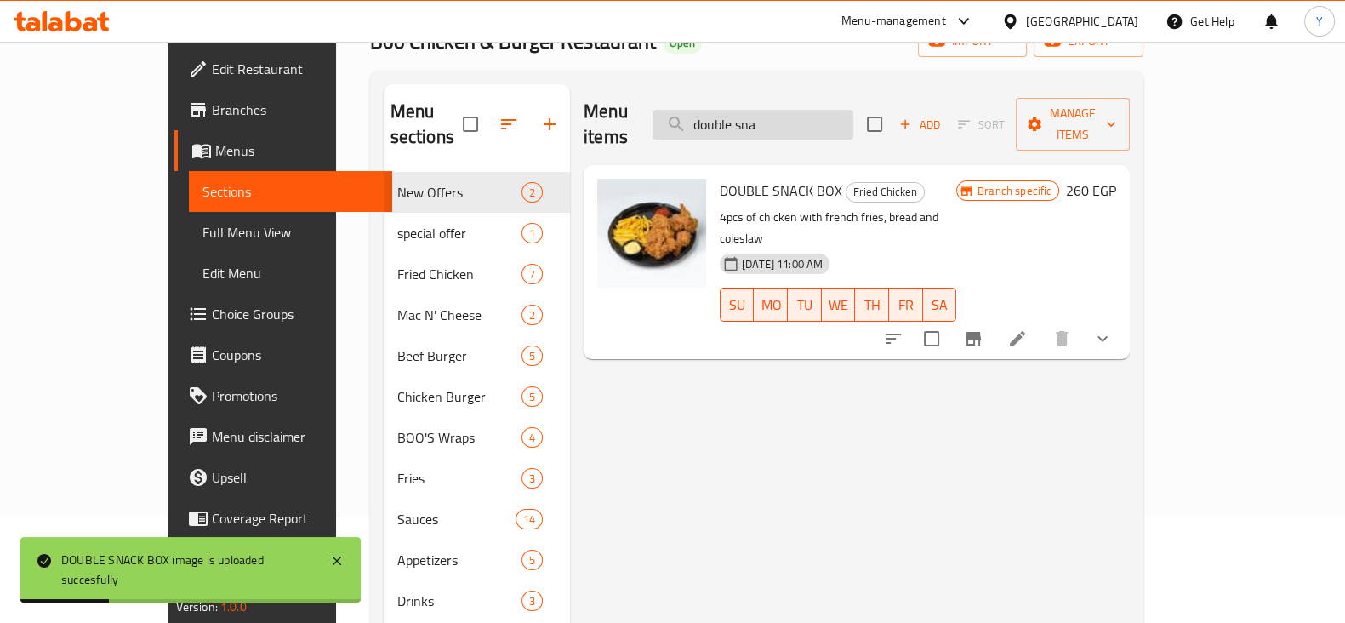
drag, startPoint x: 830, startPoint y: 117, endPoint x: 726, endPoint y: 100, distance: 105.2
click at [726, 110] on input "double sna" at bounding box center [753, 125] width 201 height 30
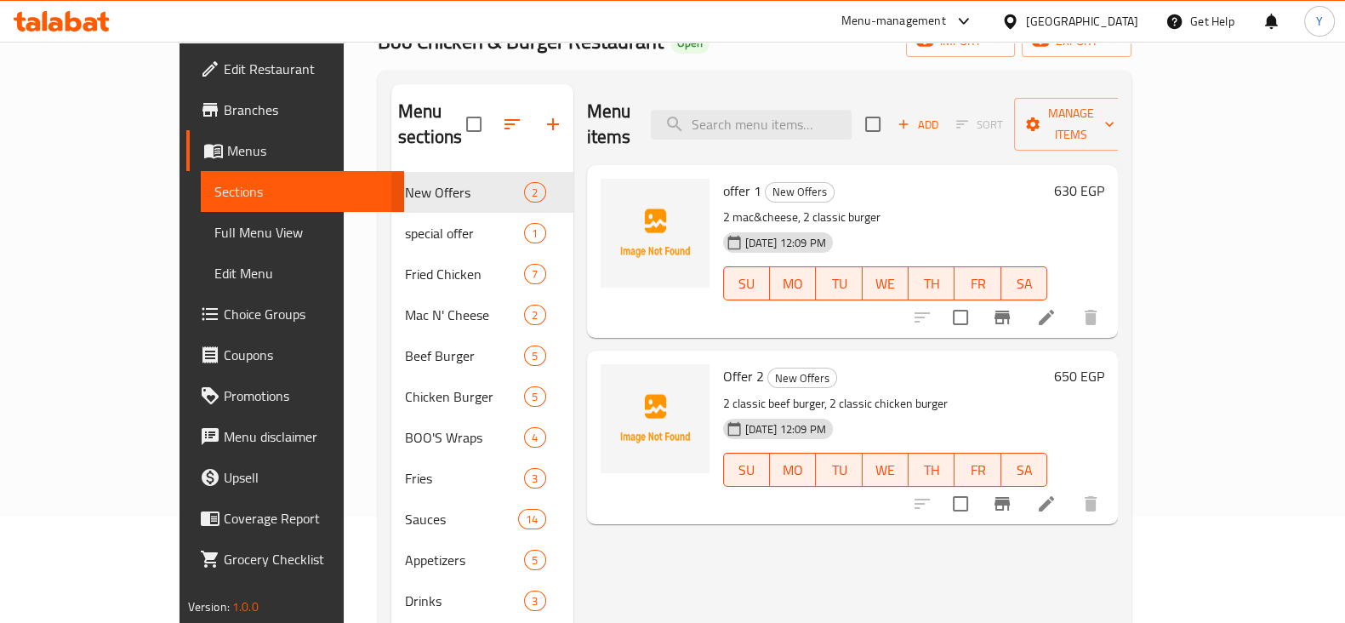
click at [843, 92] on div "Menu items Add Sort Manage items" at bounding box center [853, 124] width 532 height 81
click at [825, 120] on input "search" at bounding box center [751, 125] width 201 height 30
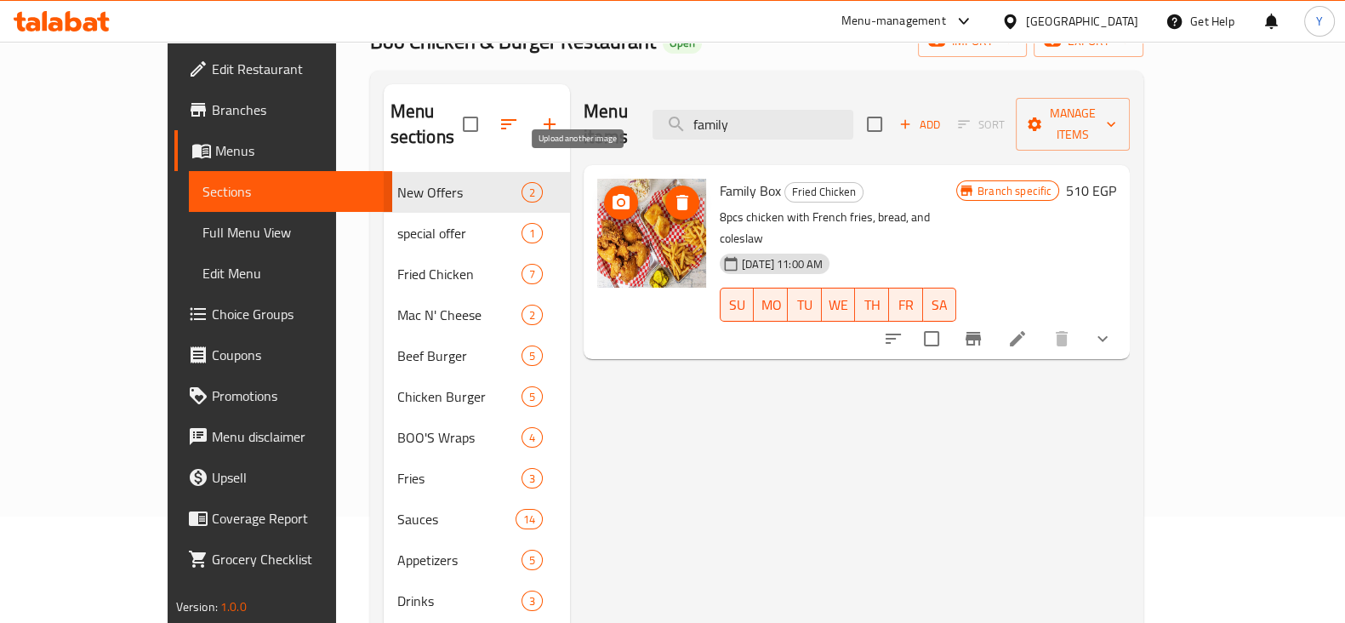
type input "family"
click at [611, 192] on icon "upload picture" at bounding box center [621, 202] width 20 height 20
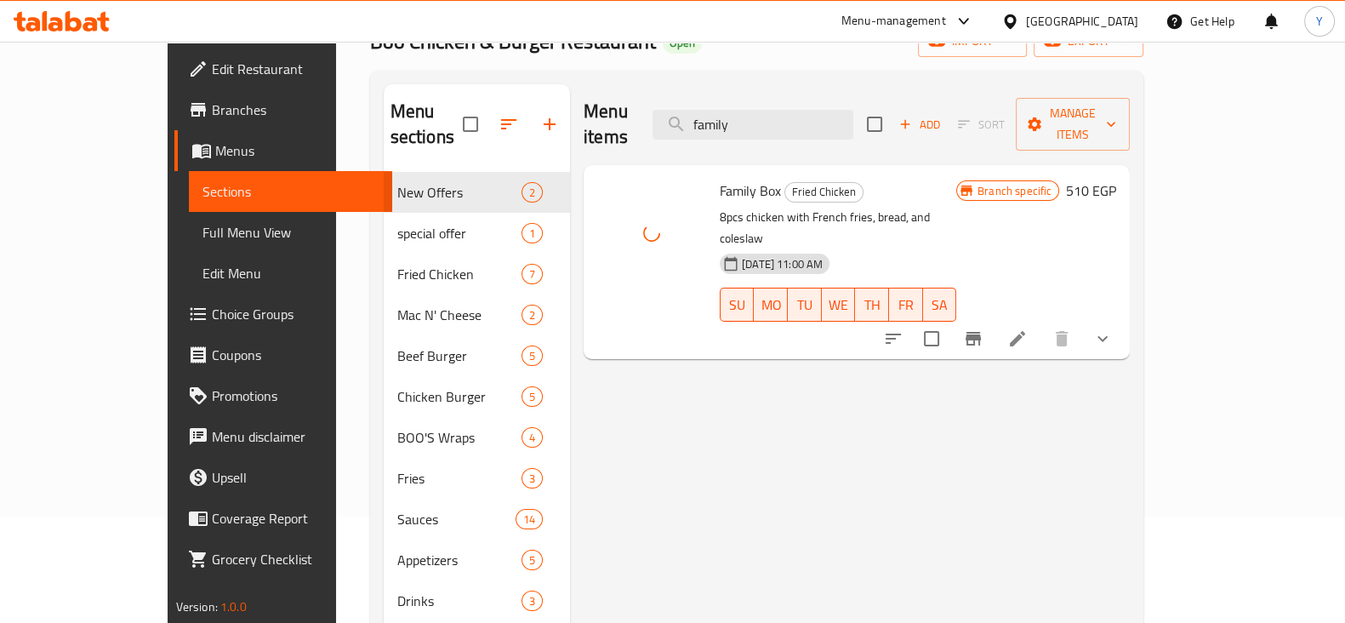
drag, startPoint x: 847, startPoint y: 100, endPoint x: 711, endPoint y: 109, distance: 136.5
click at [711, 109] on div "Menu items family Add Sort Manage items" at bounding box center [857, 124] width 546 height 81
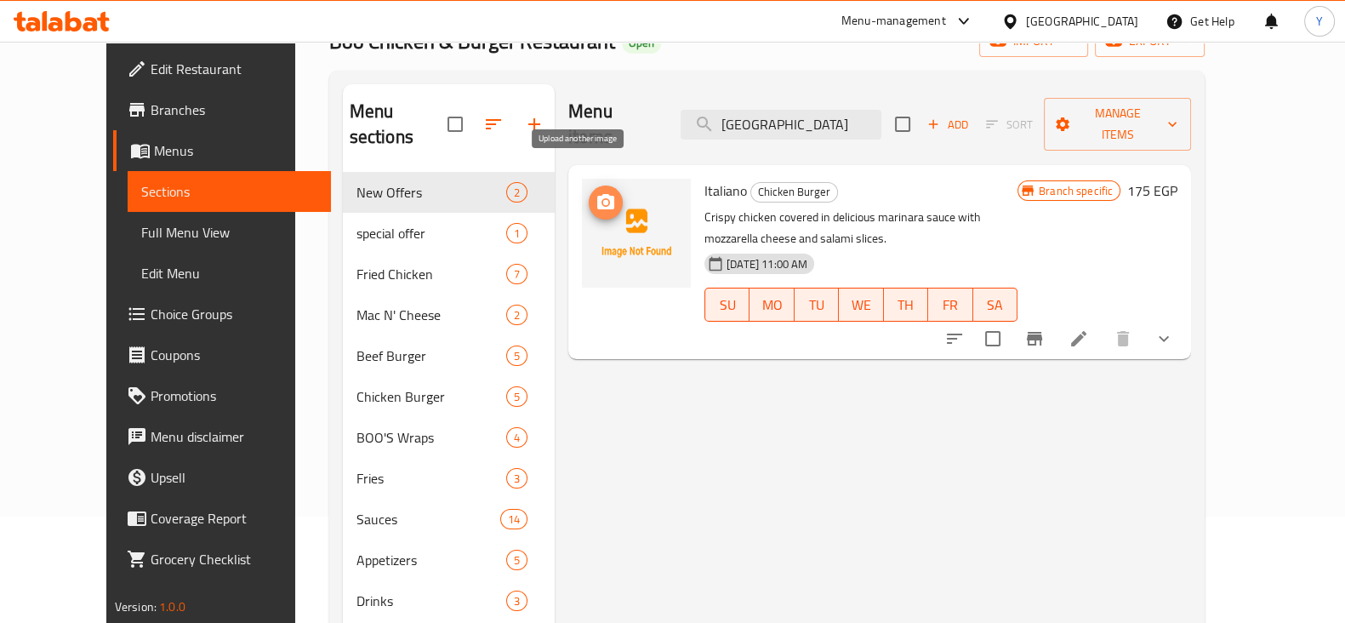
click at [603, 200] on circle "upload picture" at bounding box center [605, 202] width 5 height 5
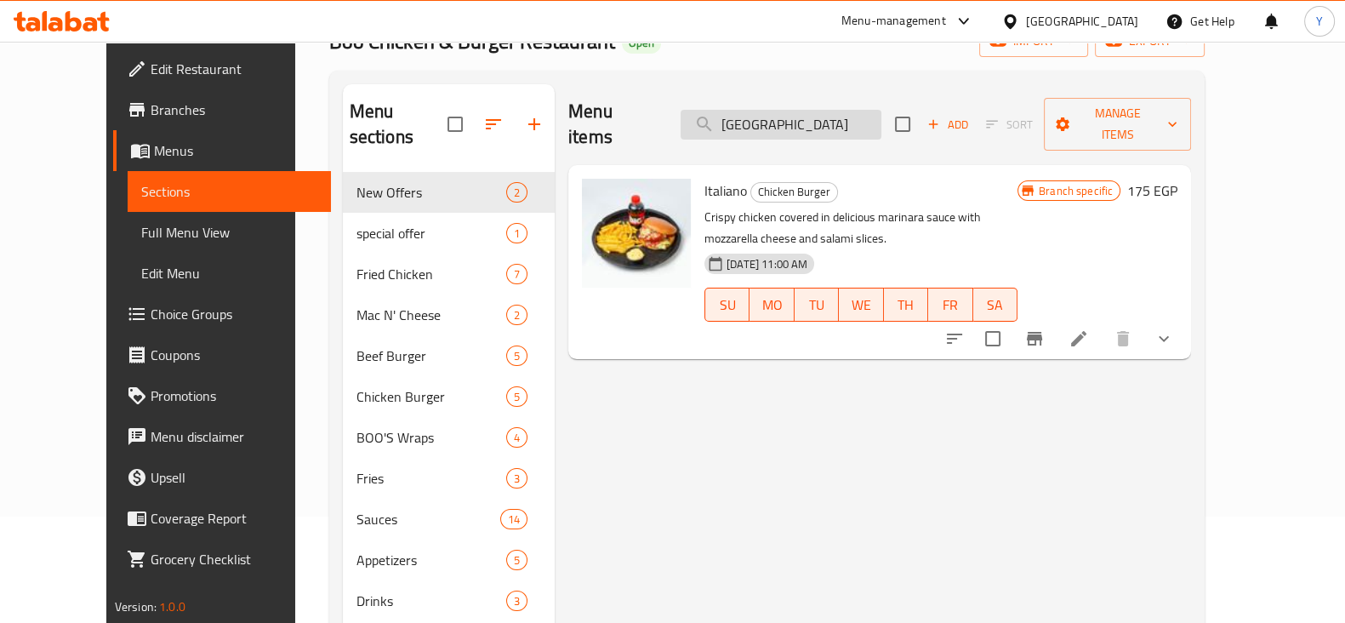
drag, startPoint x: 830, startPoint y: 111, endPoint x: 720, endPoint y: 112, distance: 109.8
click at [720, 112] on input "[GEOGRAPHIC_DATA]" at bounding box center [781, 125] width 201 height 30
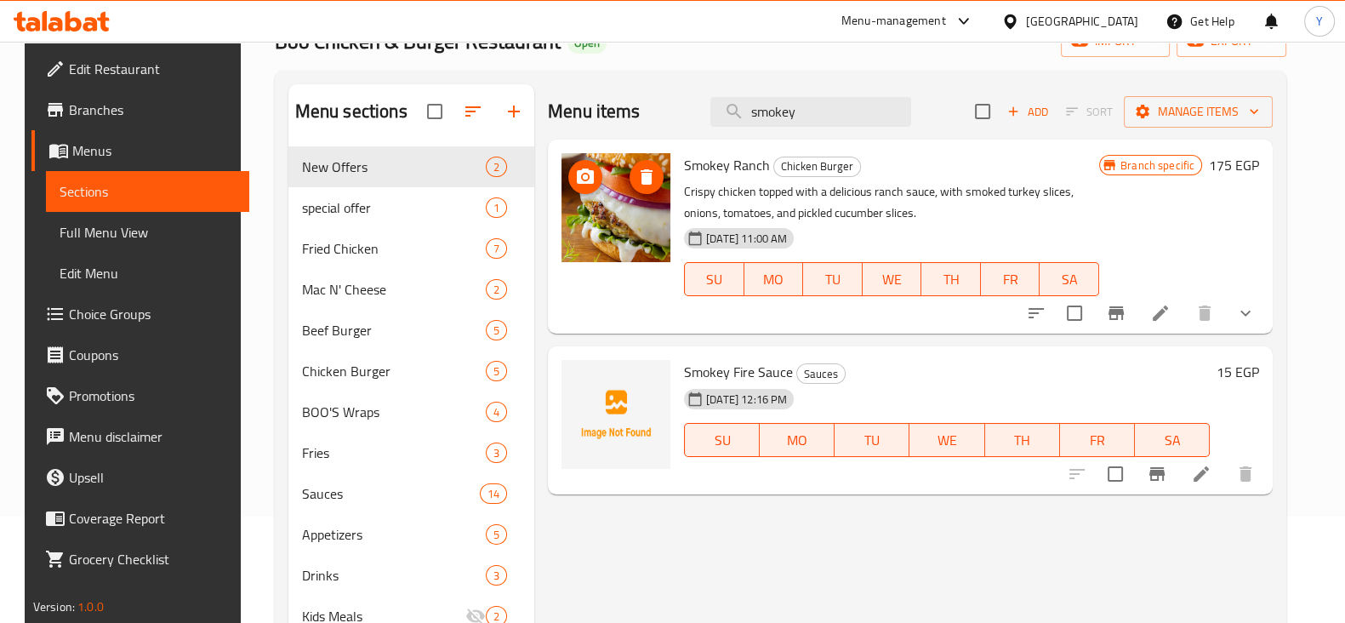
type input "smokey"
click at [577, 177] on icon "upload picture" at bounding box center [585, 175] width 17 height 15
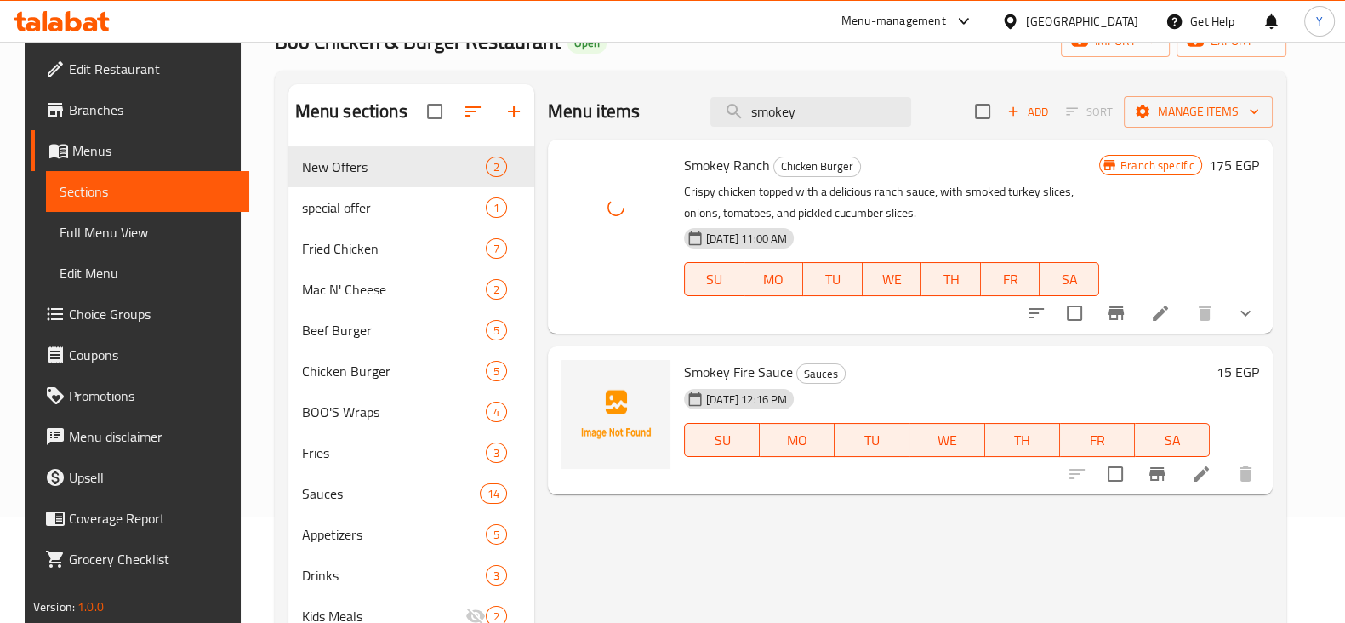
drag, startPoint x: 810, startPoint y: 114, endPoint x: 664, endPoint y: 117, distance: 146.4
click at [664, 117] on div "Menu items smokey Add Sort Manage items" at bounding box center [910, 111] width 725 height 55
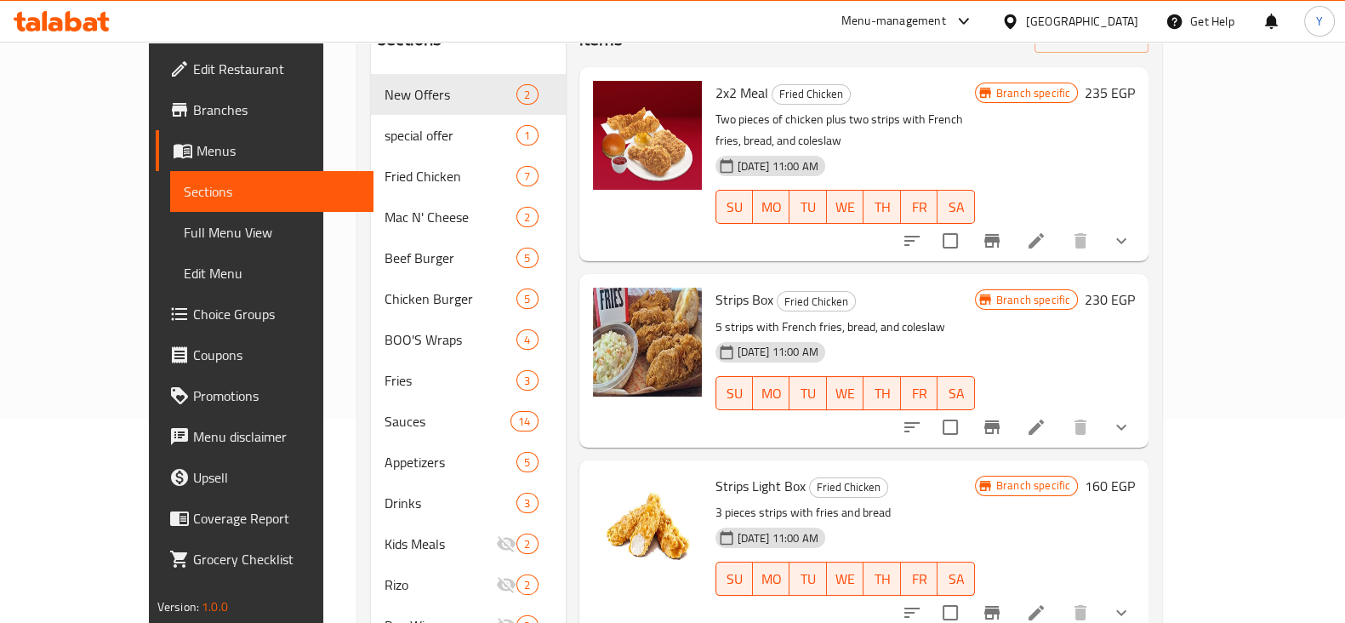
scroll to position [166, 0]
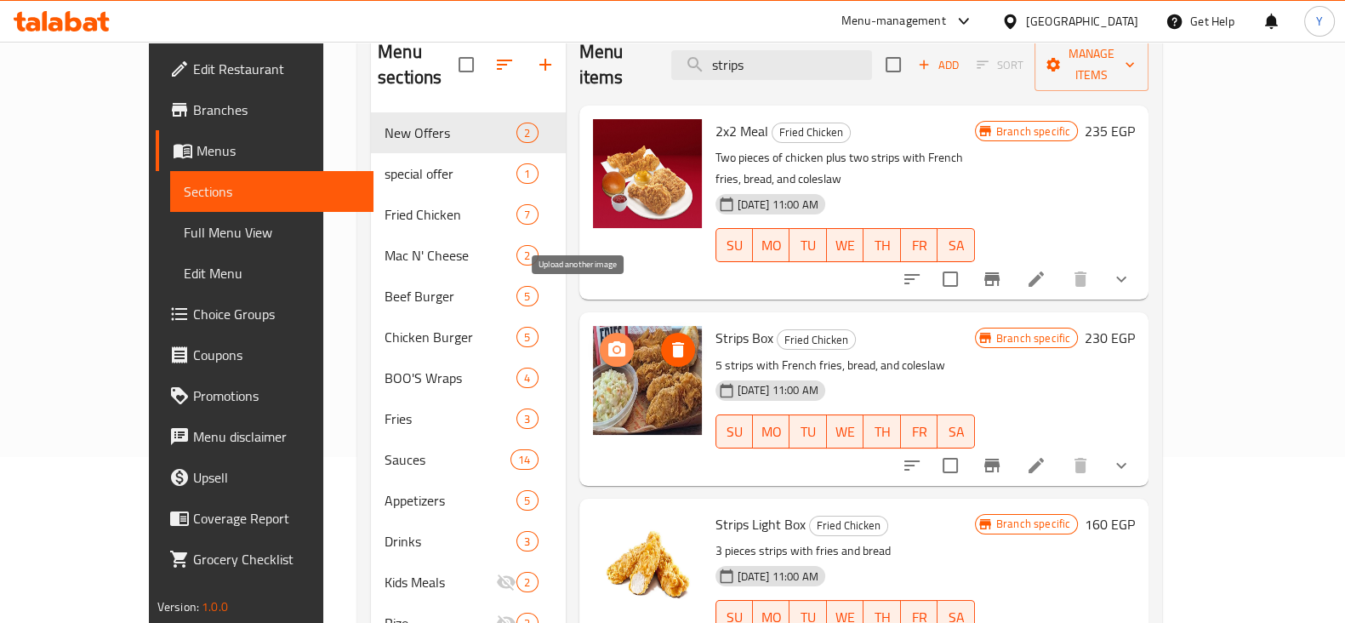
click at [600, 333] on button "upload picture" at bounding box center [617, 350] width 34 height 34
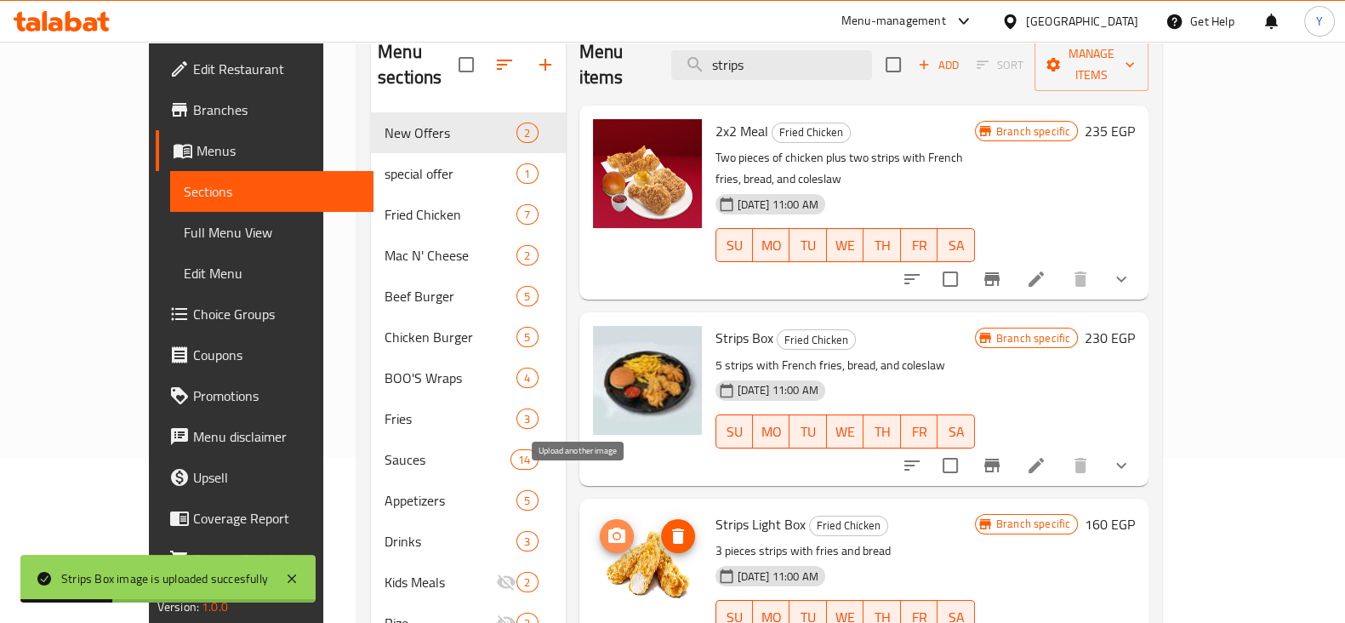
click at [600, 519] on button "upload picture" at bounding box center [617, 536] width 34 height 34
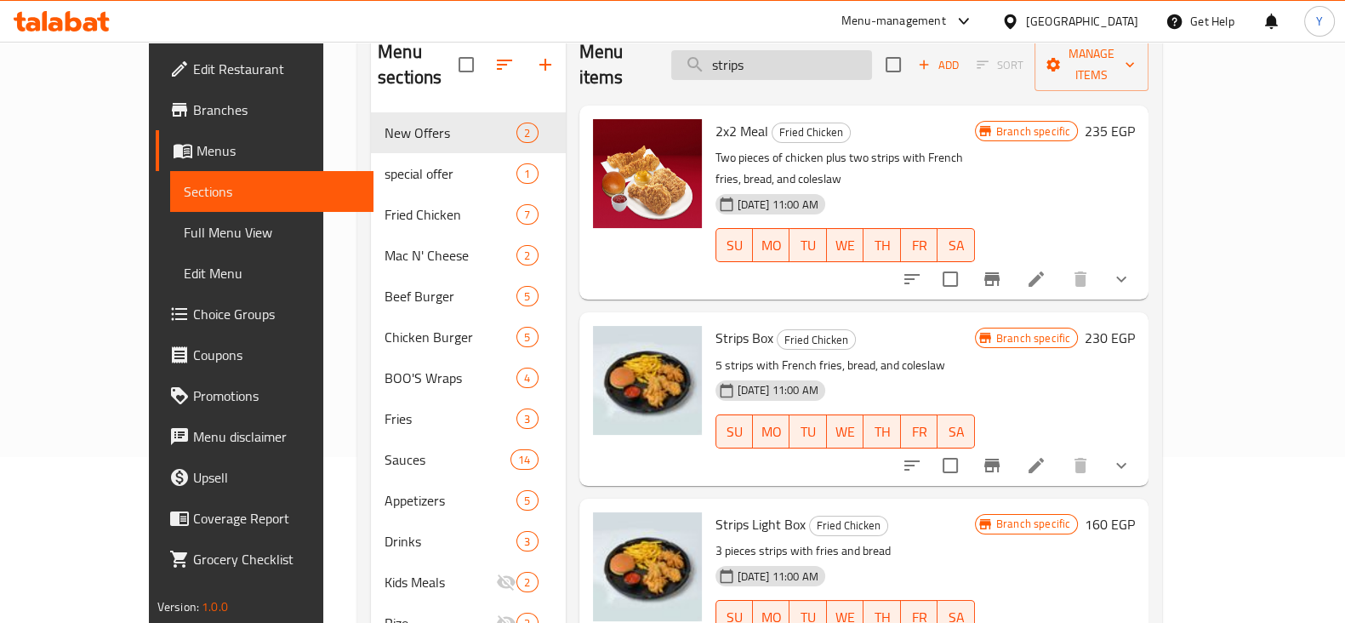
drag, startPoint x: 885, startPoint y: 63, endPoint x: 745, endPoint y: 43, distance: 141.8
click at [745, 50] on input "strips" at bounding box center [771, 65] width 201 height 30
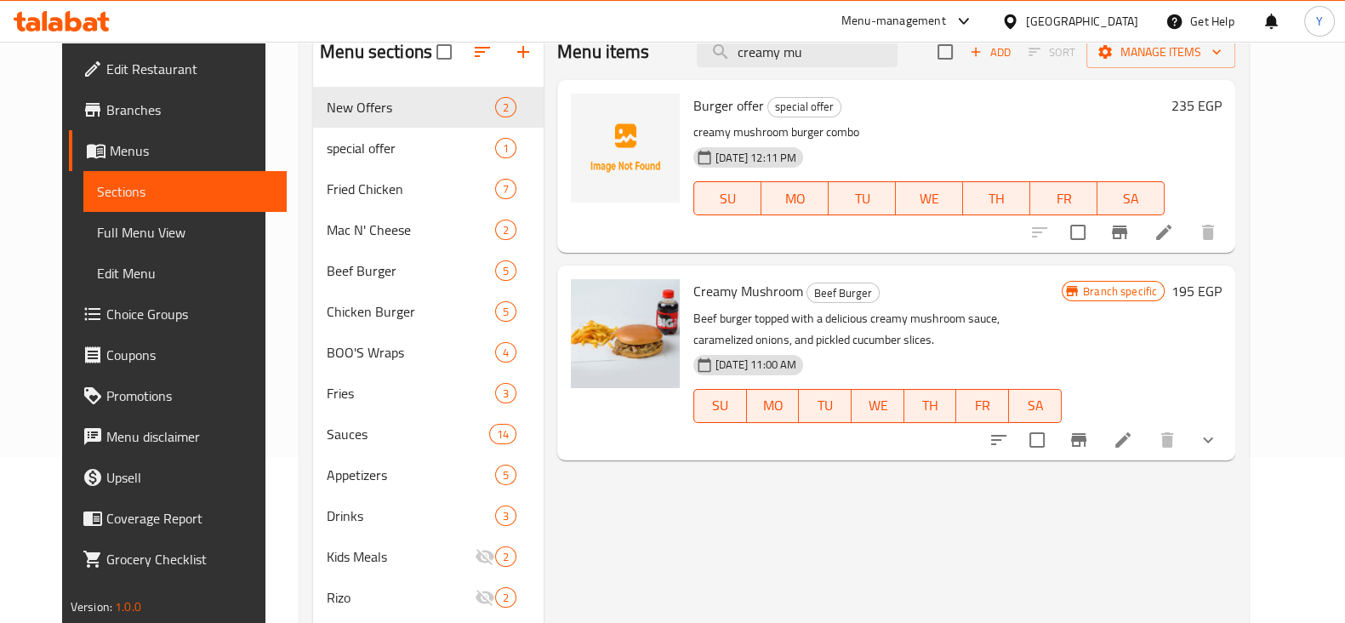
type input "creamy mu"
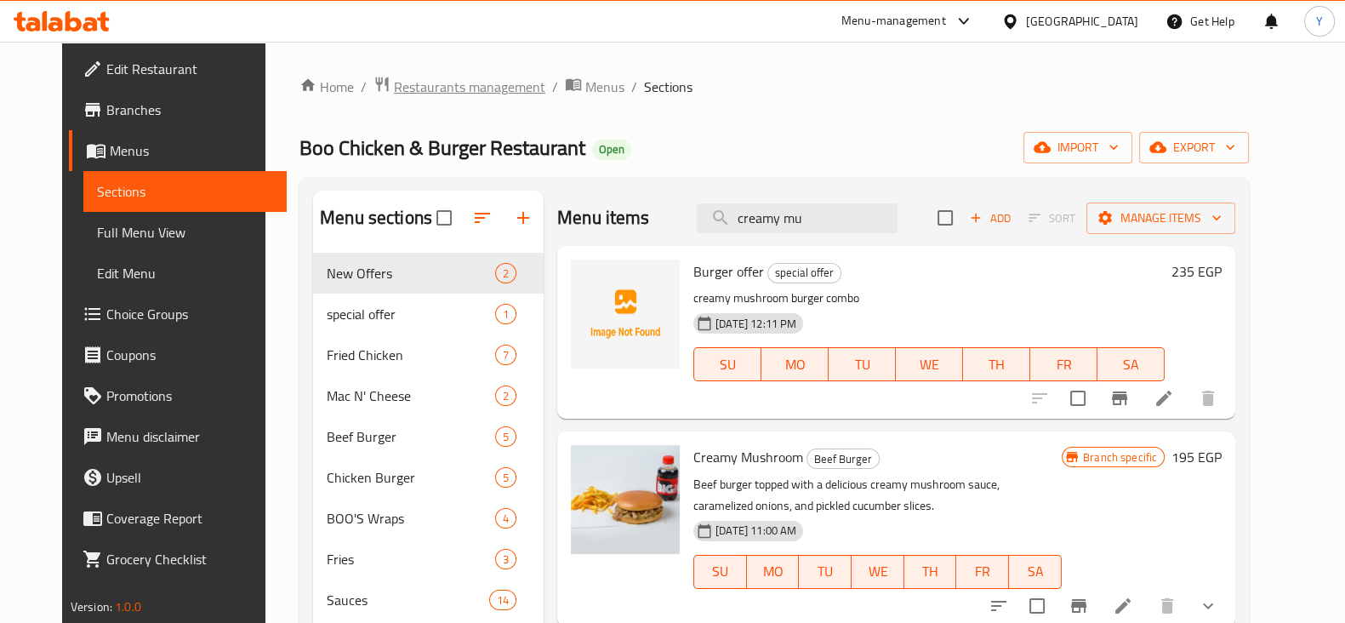
click at [461, 86] on span "Restaurants management" at bounding box center [469, 87] width 151 height 20
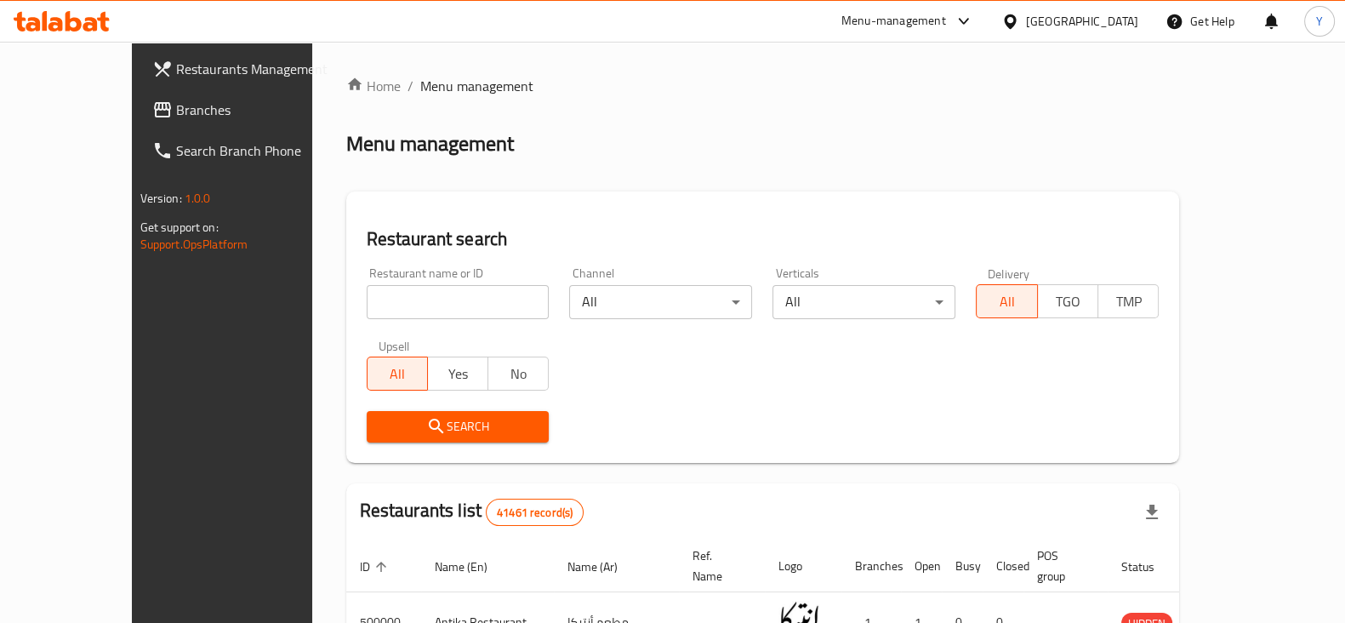
click at [396, 302] on input "search" at bounding box center [458, 302] width 183 height 34
type input "hajr"
click at [380, 424] on span "Search" at bounding box center [458, 426] width 156 height 21
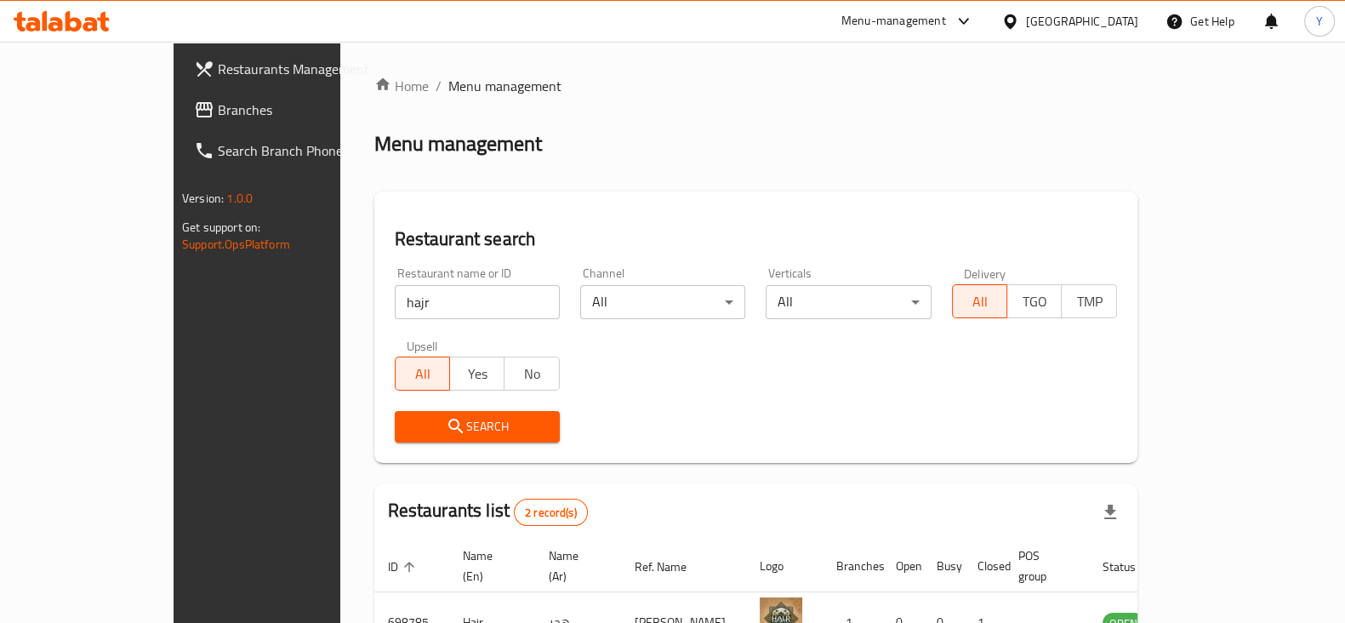
scroll to position [163, 0]
